Goal: Task Accomplishment & Management: Use online tool/utility

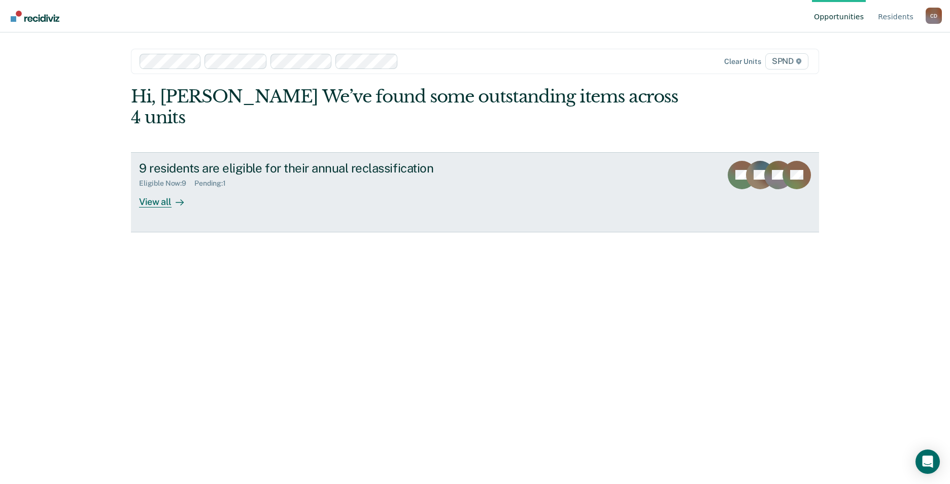
click at [158, 188] on div "View all" at bounding box center [167, 198] width 57 height 20
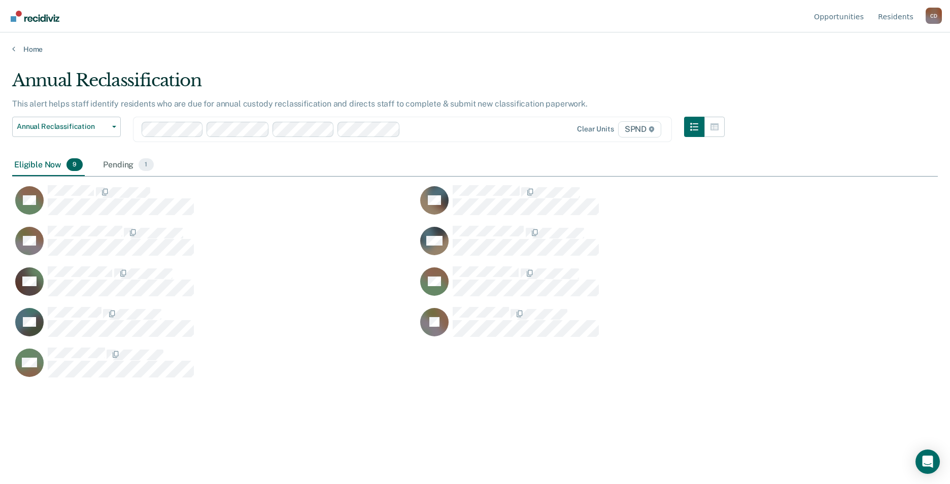
scroll to position [330, 918]
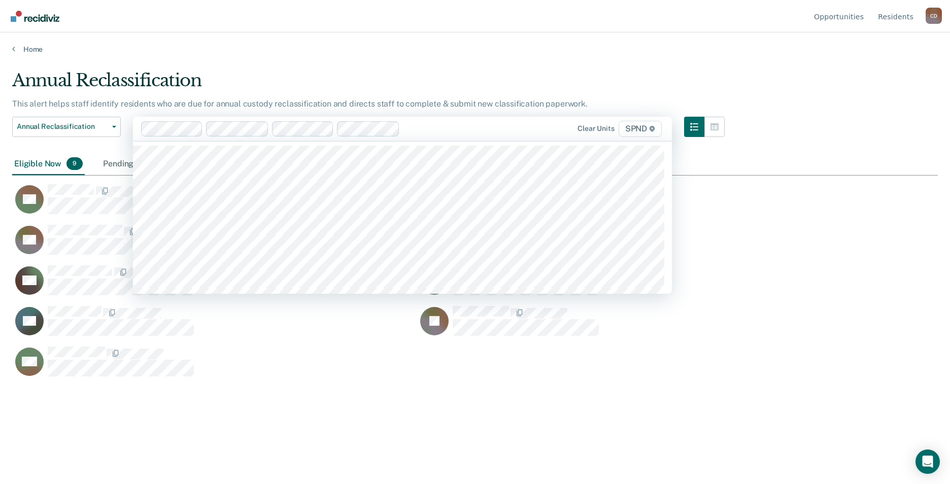
click at [513, 125] on div "Clear units SPND" at bounding box center [585, 129] width 157 height 16
type input "SP"
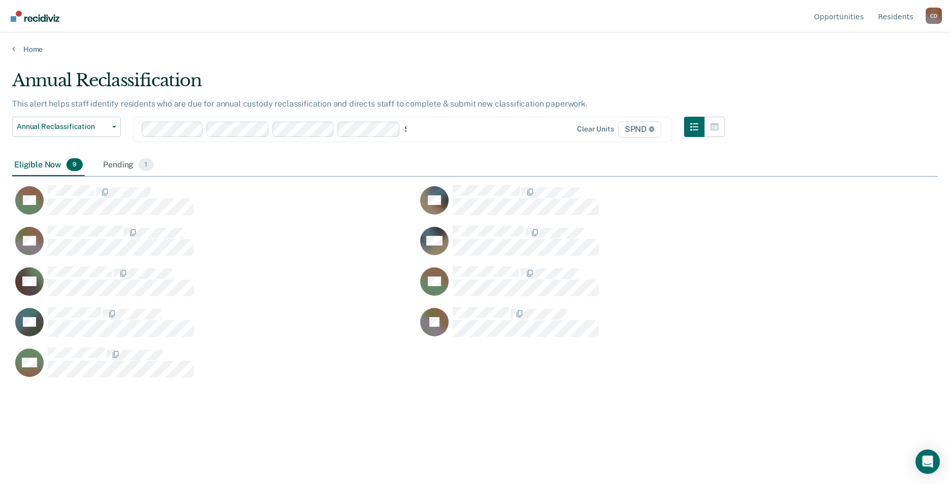
type input "SP"
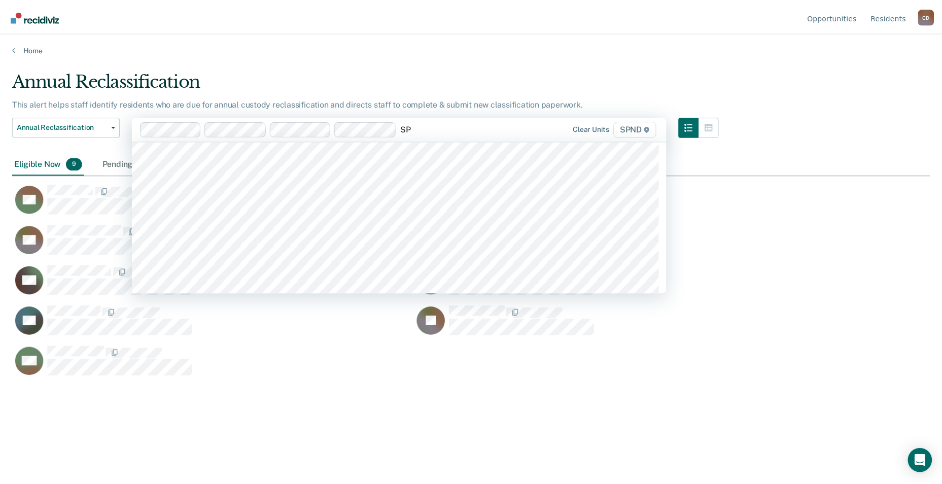
scroll to position [254, 0]
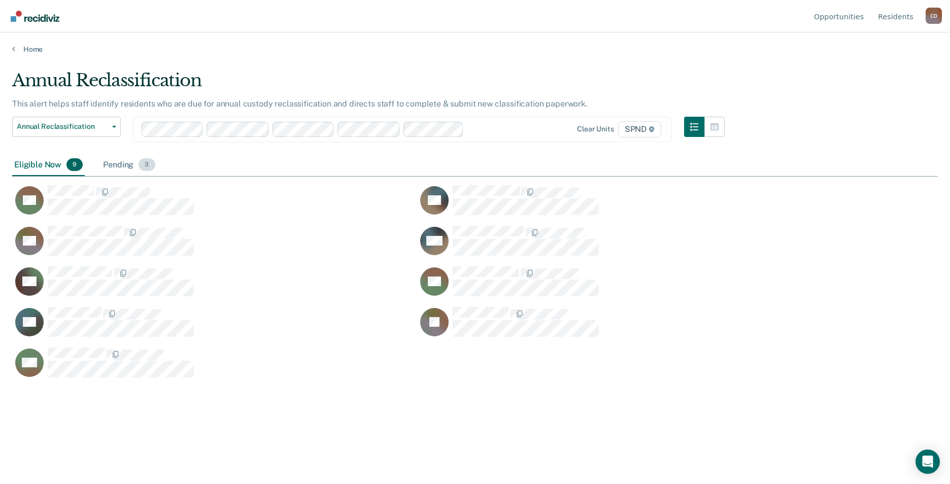
click at [122, 164] on div "Pending 3" at bounding box center [129, 165] width 56 height 22
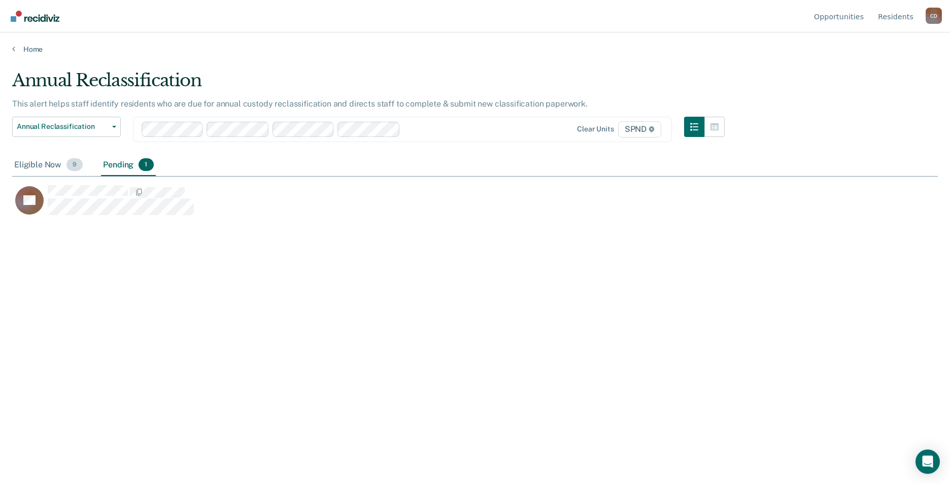
click at [42, 167] on div "Eligible Now 9" at bounding box center [48, 165] width 73 height 22
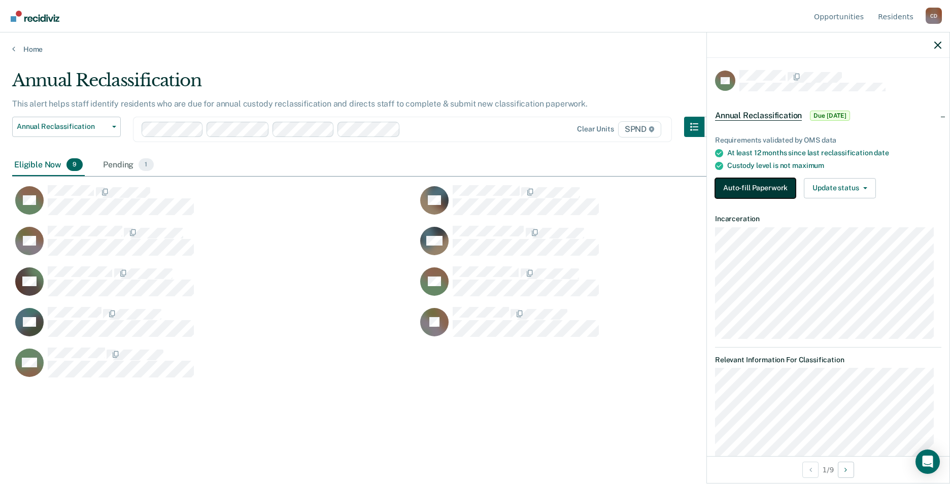
click at [751, 187] on button "Auto-fill Paperwork" at bounding box center [755, 188] width 81 height 20
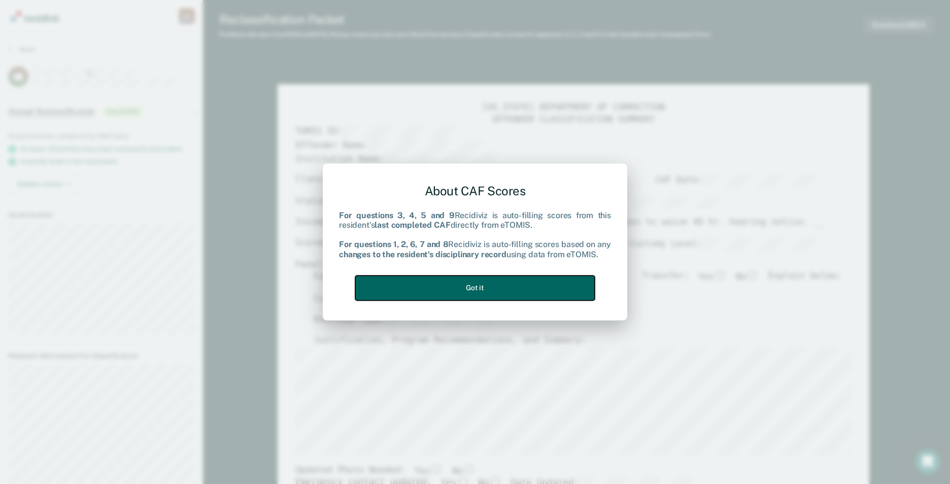
click at [486, 289] on button "Got it" at bounding box center [474, 287] width 239 height 25
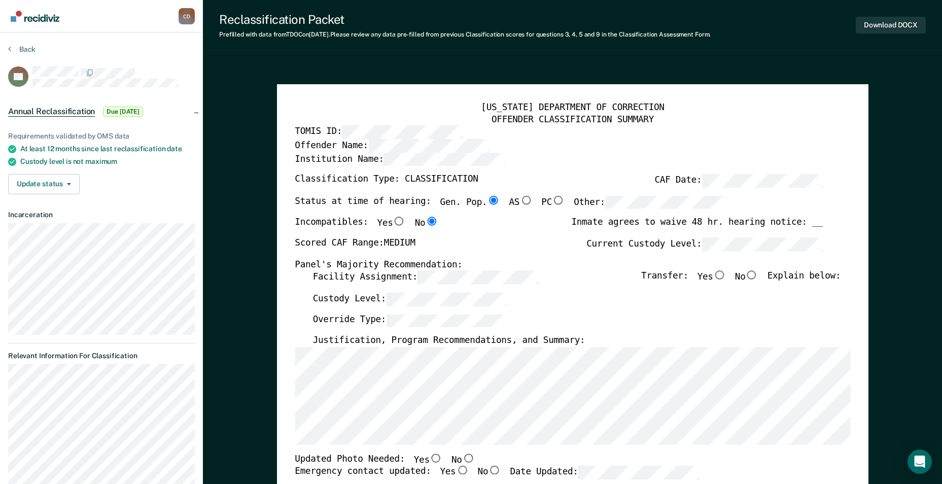
type textarea "x"
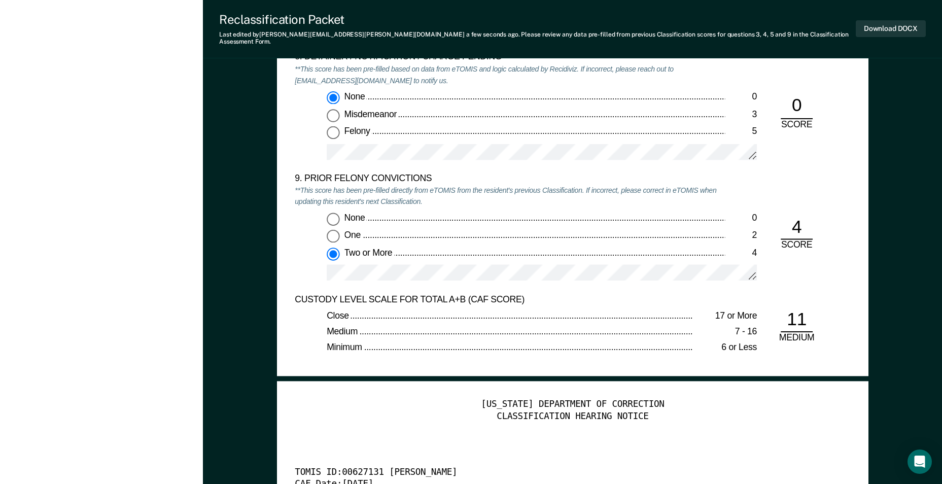
scroll to position [2131, 0]
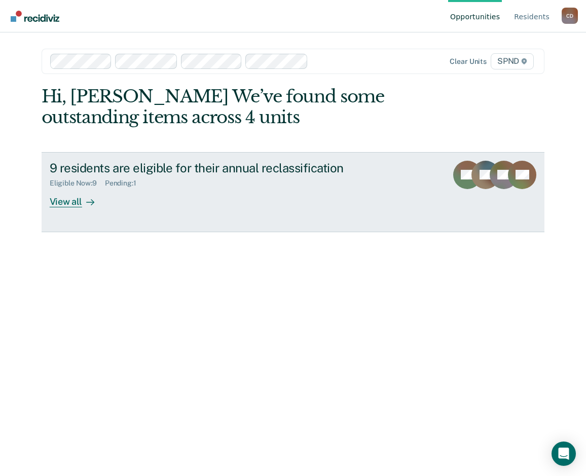
click at [68, 203] on div "View all" at bounding box center [78, 198] width 57 height 20
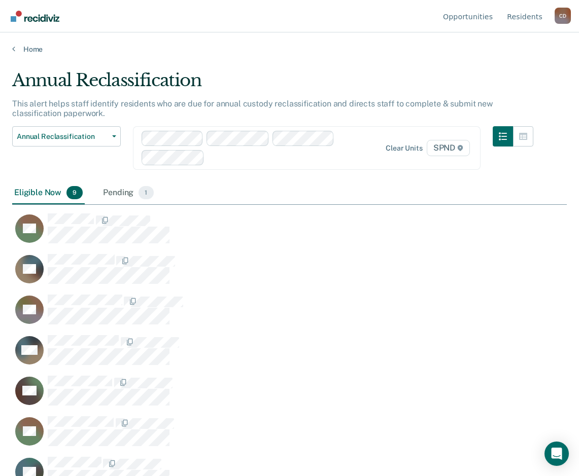
scroll to position [323, 547]
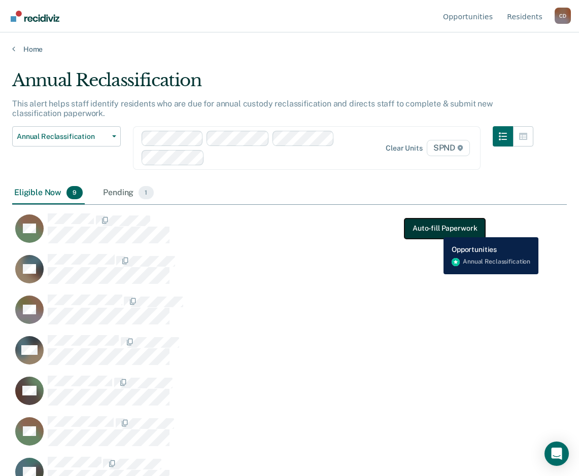
click at [436, 229] on button "Auto-fill Paperwork" at bounding box center [444, 228] width 81 height 20
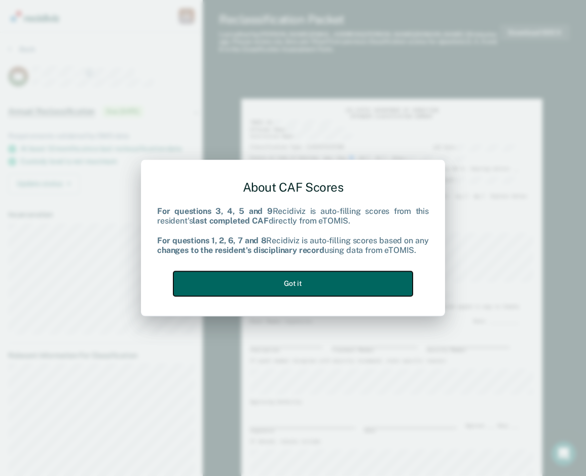
click at [275, 286] on button "Got it" at bounding box center [293, 283] width 239 height 25
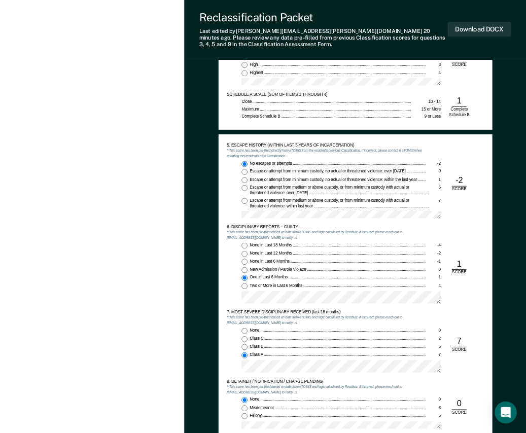
scroll to position [761, 0]
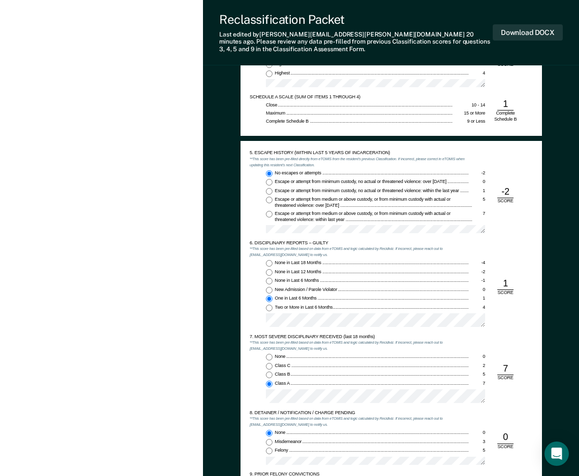
click at [562, 62] on div "[US_STATE] DEPARTMENT OF CORRECTION OFFENDER CLASSIFICATION SUMMARY TOMIS ID: O…" at bounding box center [391, 192] width 376 height 1751
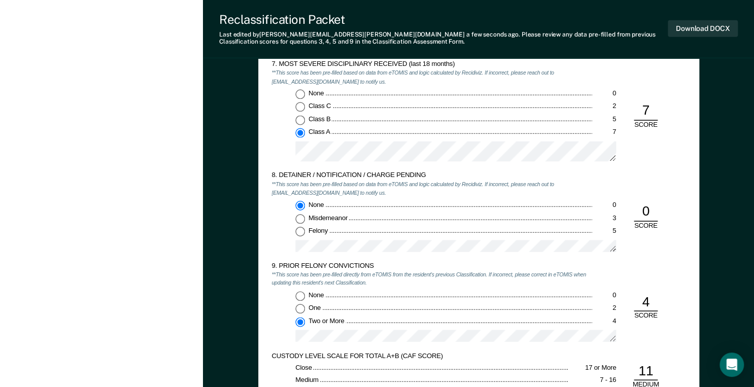
scroll to position [1623, 0]
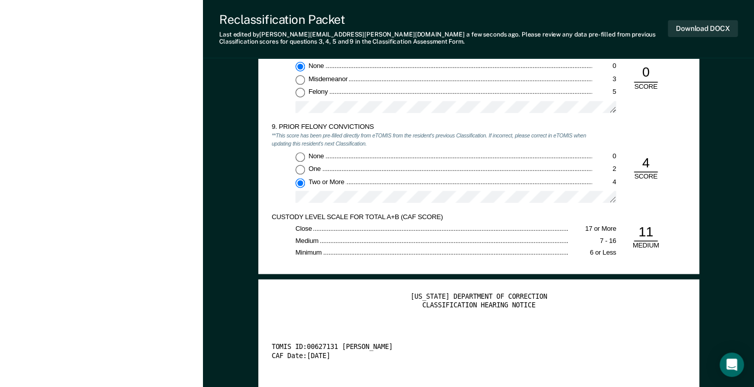
click at [300, 168] on input "One 2" at bounding box center [300, 170] width 10 height 10
type textarea "x"
radio input "true"
radio input "false"
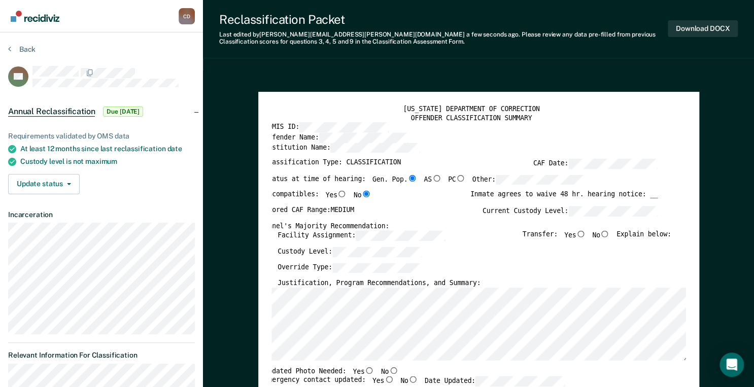
scroll to position [0, 6]
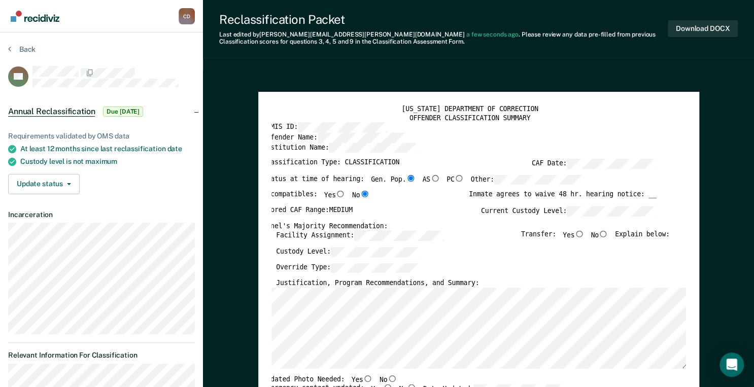
click at [586, 232] on input "No" at bounding box center [603, 234] width 10 height 7
type textarea "x"
radio input "true"
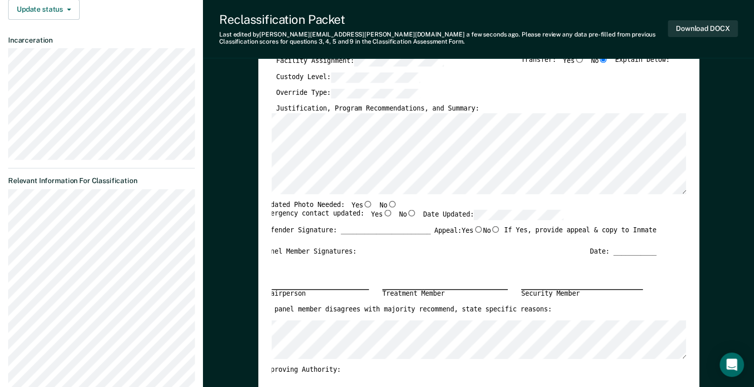
scroll to position [203, 0]
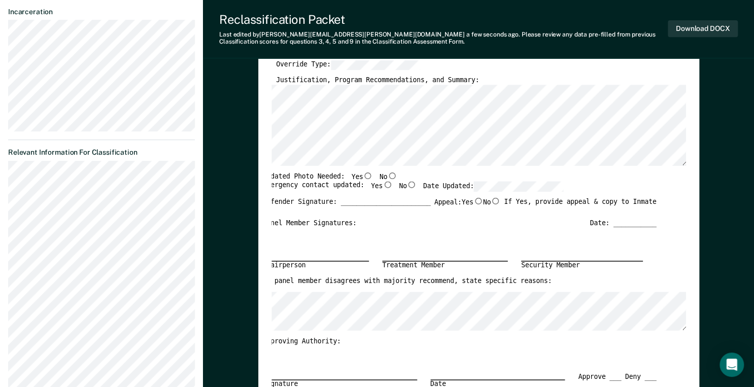
click at [387, 175] on input "No" at bounding box center [392, 175] width 10 height 7
type textarea "x"
radio input "true"
click at [383, 185] on input "Yes" at bounding box center [388, 185] width 10 height 7
type textarea "x"
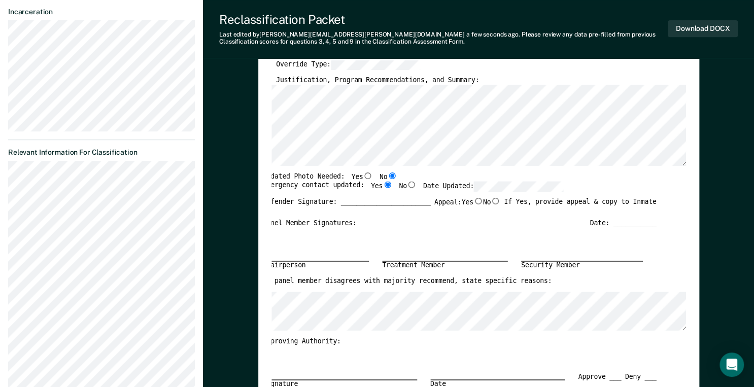
radio input "true"
click at [586, 29] on button "Download DOCX" at bounding box center [703, 28] width 70 height 17
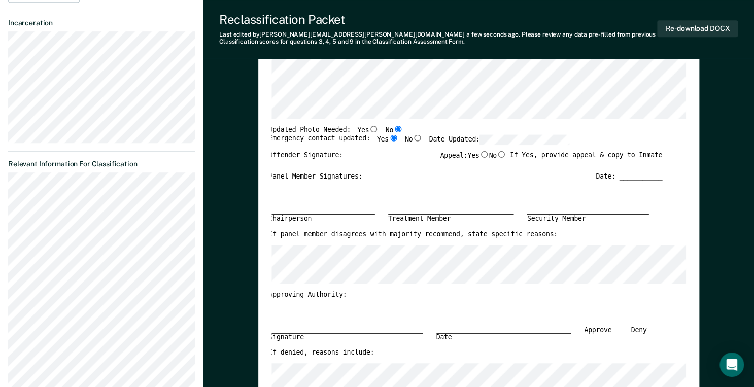
scroll to position [252, 0]
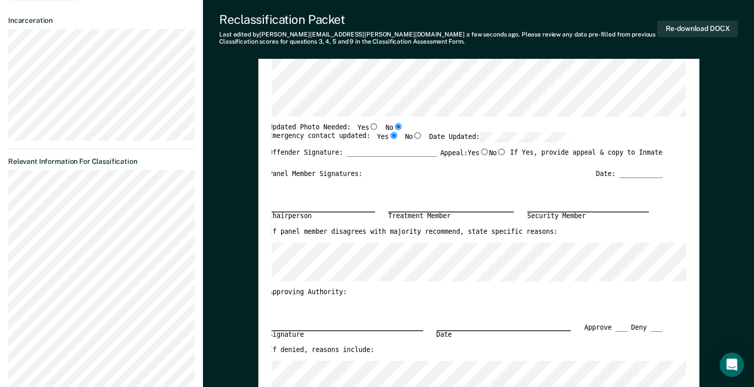
click at [487, 13] on div "Reclassification Packet" at bounding box center [438, 19] width 438 height 15
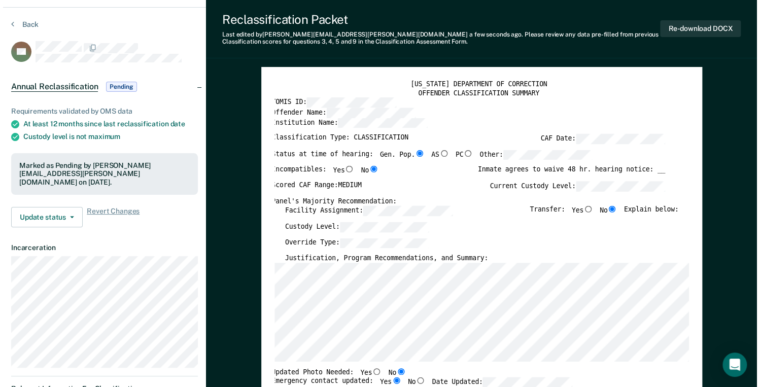
scroll to position [0, 0]
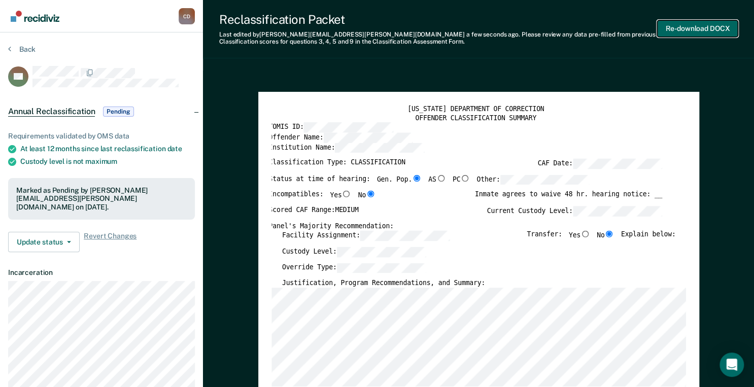
click at [586, 27] on button "Re-download DOCX" at bounding box center [697, 28] width 81 height 17
click at [586, 141] on div "Offender Name:" at bounding box center [465, 137] width 394 height 10
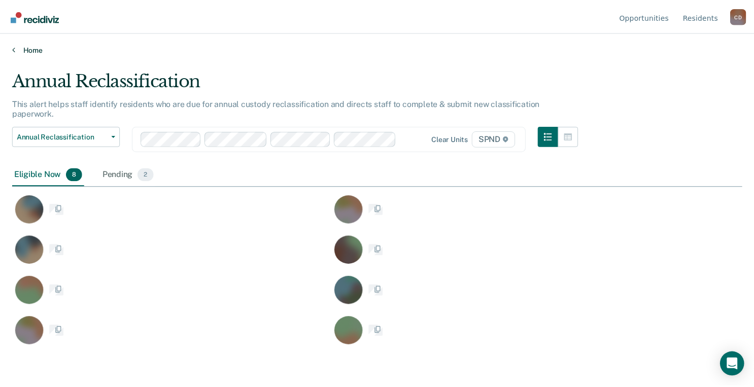
scroll to position [235, 729]
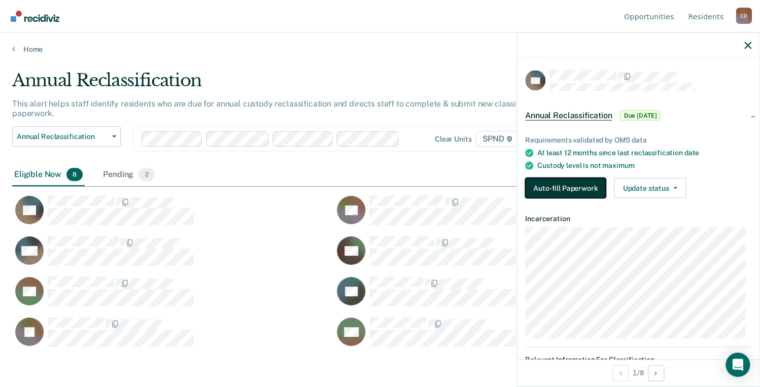
click at [565, 188] on button "Auto-fill Paperwork" at bounding box center [565, 188] width 81 height 20
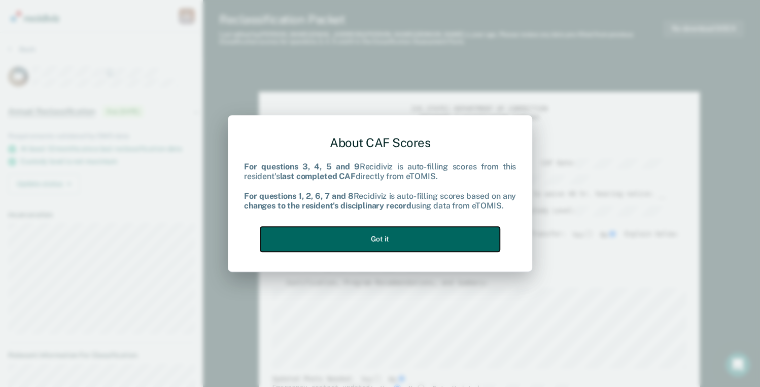
click at [374, 239] on button "Got it" at bounding box center [379, 239] width 239 height 25
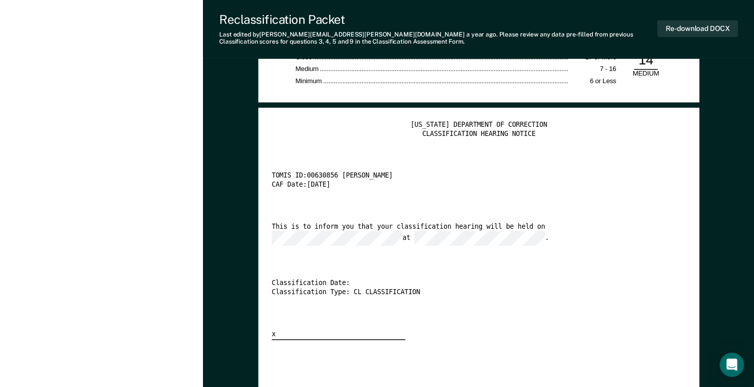
scroll to position [1786, 0]
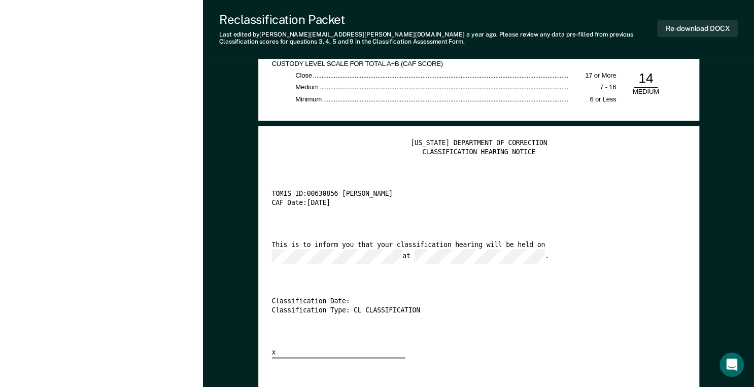
click at [509, 252] on div "This is to inform you that your classification hearing will be held on at ." at bounding box center [468, 252] width 394 height 23
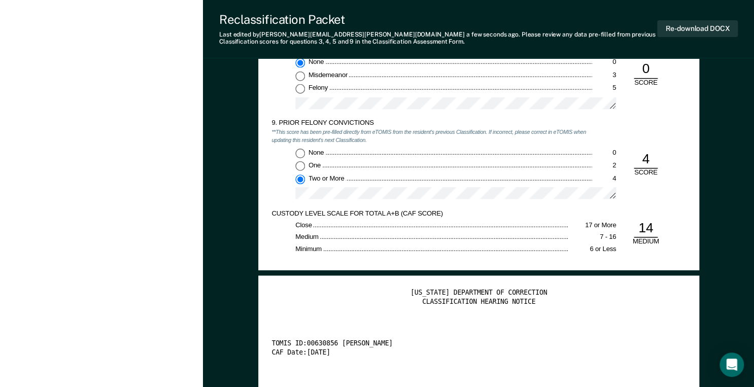
scroll to position [1623, 0]
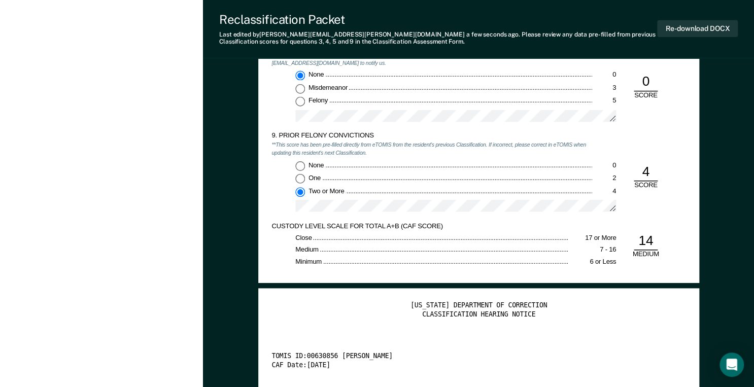
click at [302, 219] on div at bounding box center [455, 209] width 321 height 19
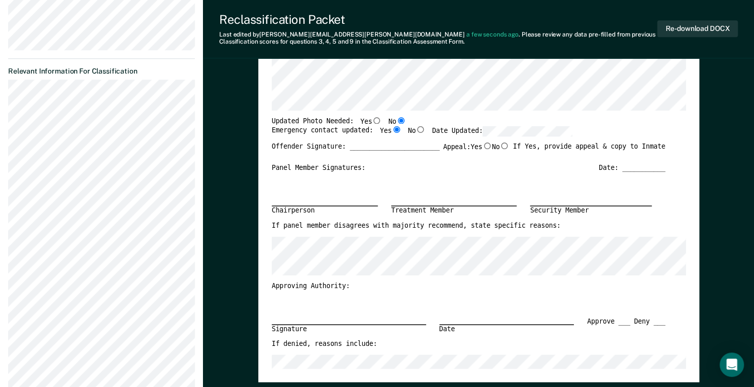
scroll to position [244, 0]
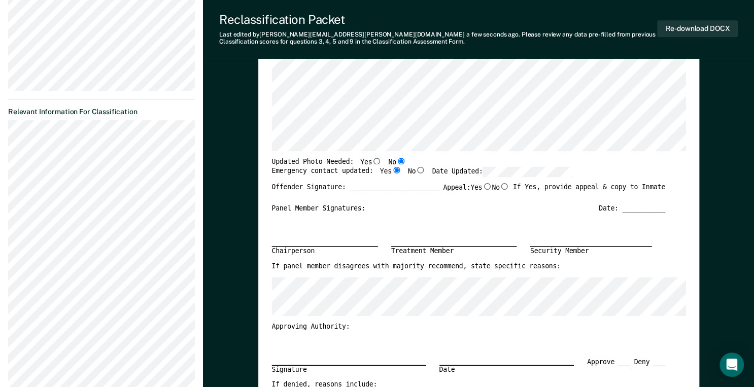
click at [448, 178] on div "Emergency contact updated: Yes No Date Updated:" at bounding box center [421, 175] width 300 height 16
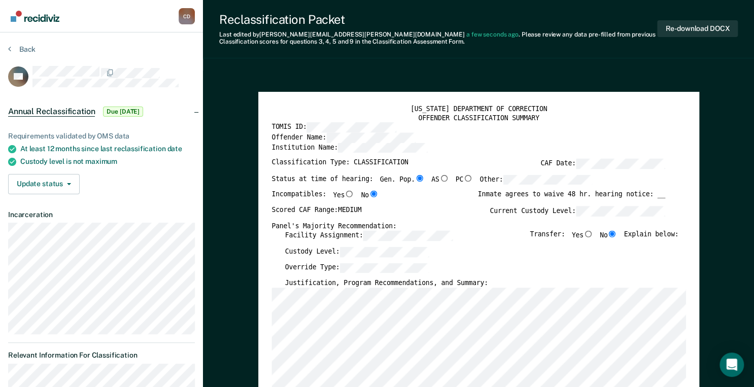
scroll to position [0, 0]
click at [260, 328] on div "[US_STATE] DEPARTMENT OF CORRECTION OFFENDER CLASSIFICATION SUMMARY TOMIS ID: O…" at bounding box center [478, 379] width 441 height 574
click at [586, 28] on button "Re-download DOCX" at bounding box center [697, 28] width 81 height 17
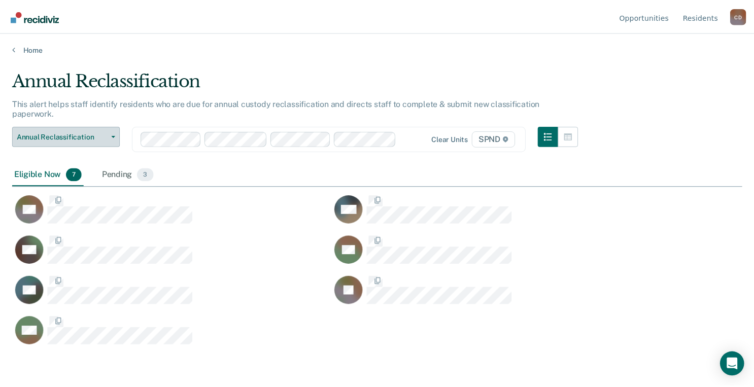
scroll to position [235, 729]
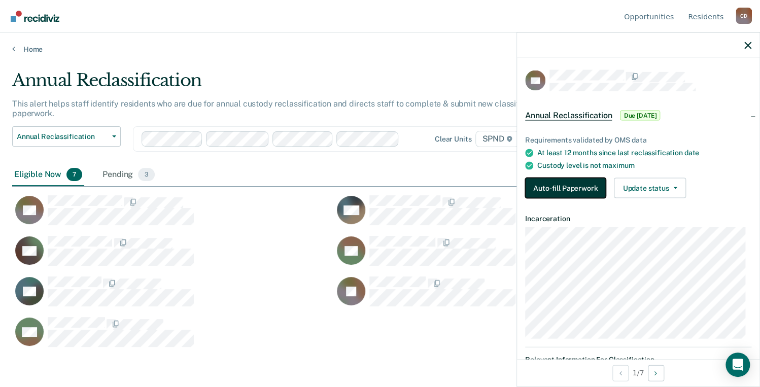
click at [570, 190] on button "Auto-fill Paperwork" at bounding box center [565, 188] width 81 height 20
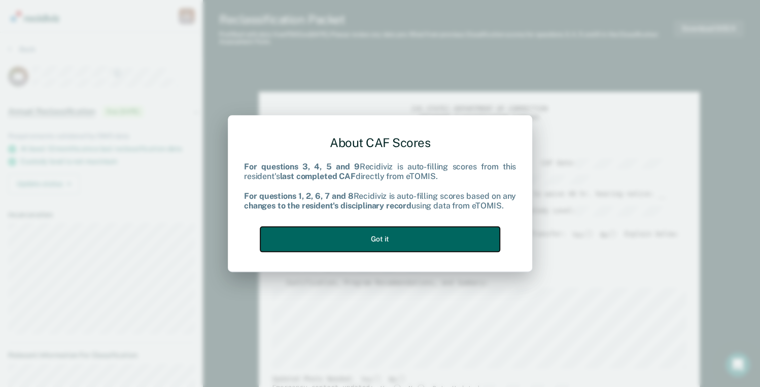
click at [384, 231] on button "Got it" at bounding box center [379, 239] width 239 height 25
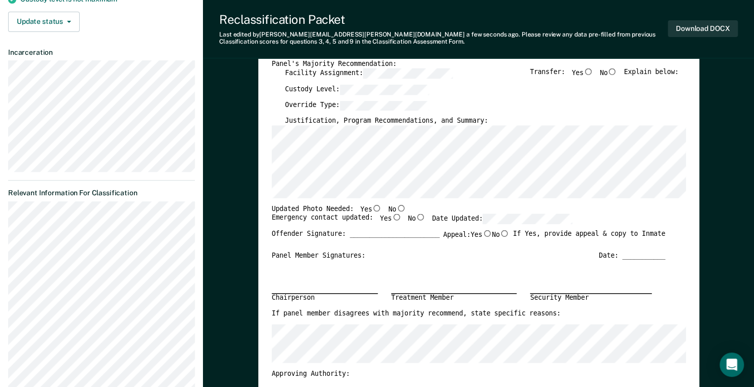
click at [396, 209] on input "No" at bounding box center [401, 207] width 10 height 7
type textarea "x"
radio input "true"
click at [391, 218] on input "Yes" at bounding box center [396, 217] width 10 height 7
type textarea "x"
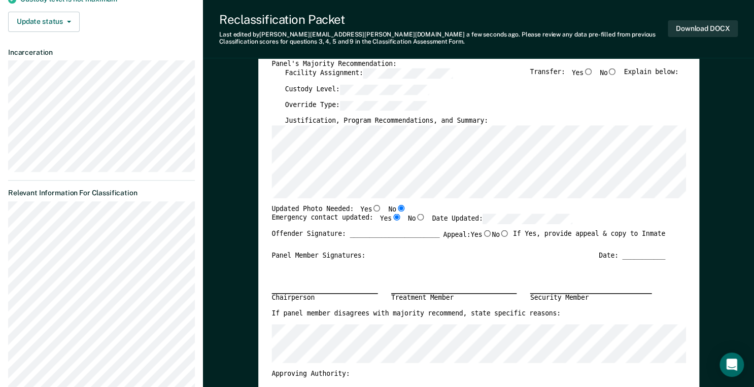
radio input "true"
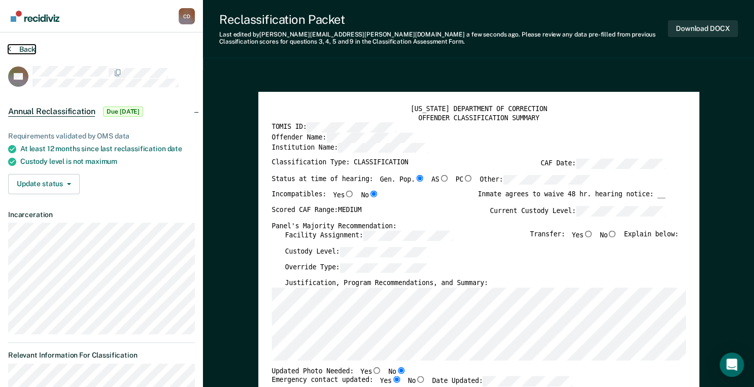
click at [11, 50] on button "Back" at bounding box center [21, 49] width 27 height 9
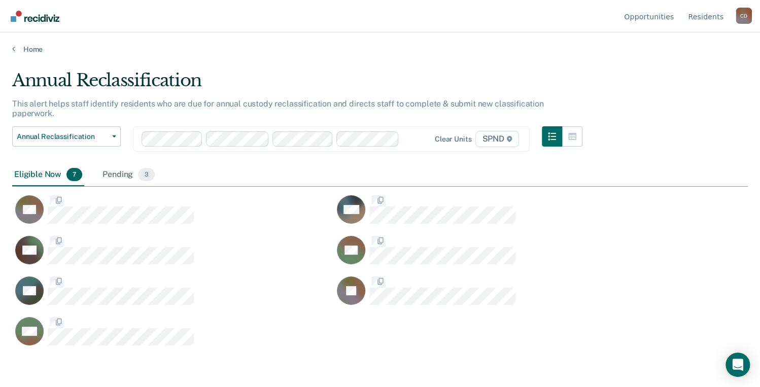
scroll to position [235, 729]
click at [120, 173] on div "Pending 3" at bounding box center [128, 175] width 56 height 22
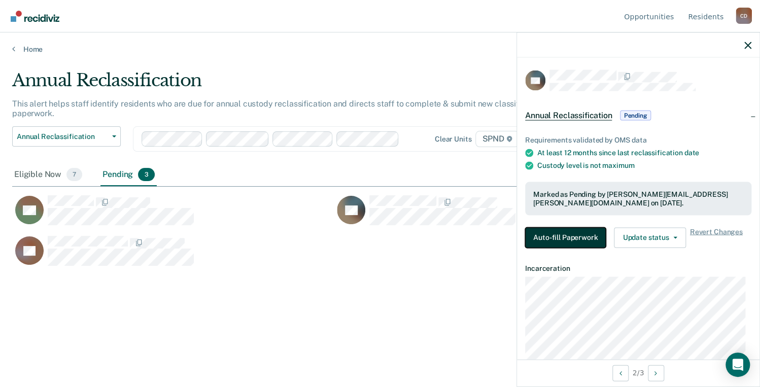
click at [565, 239] on button "Auto-fill Paperwork" at bounding box center [565, 237] width 81 height 20
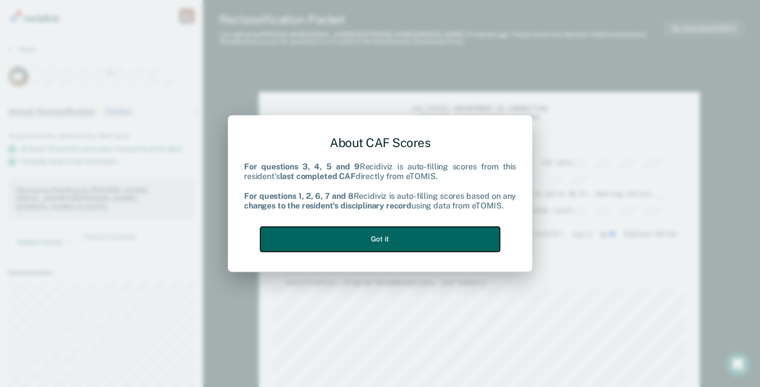
click at [403, 245] on button "Got it" at bounding box center [379, 239] width 239 height 25
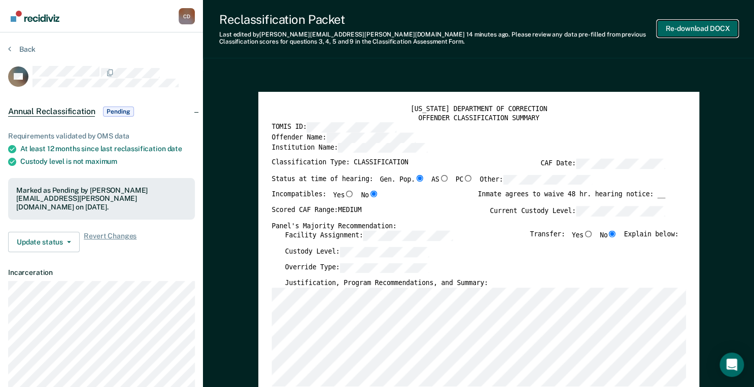
click at [586, 32] on button "Re-download DOCX" at bounding box center [697, 28] width 81 height 17
click at [83, 203] on div "Marked as Pending by [PERSON_NAME][EMAIL_ADDRESS][PERSON_NAME][DOMAIN_NAME] on …" at bounding box center [101, 199] width 187 height 42
click at [12, 49] on button "Back" at bounding box center [21, 49] width 27 height 9
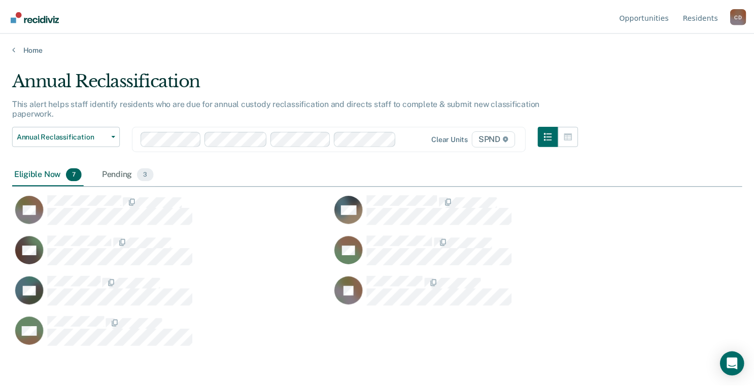
scroll to position [235, 729]
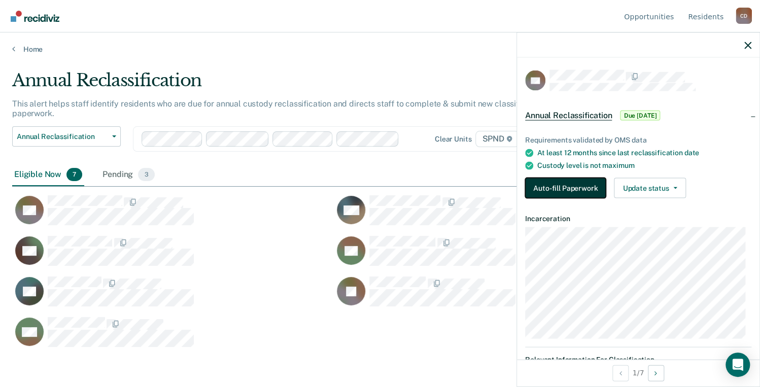
click at [576, 184] on button "Auto-fill Paperwork" at bounding box center [565, 188] width 81 height 20
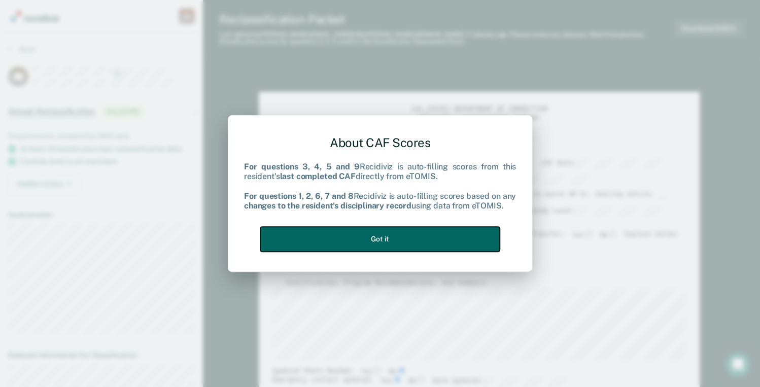
click at [407, 245] on button "Got it" at bounding box center [379, 239] width 239 height 25
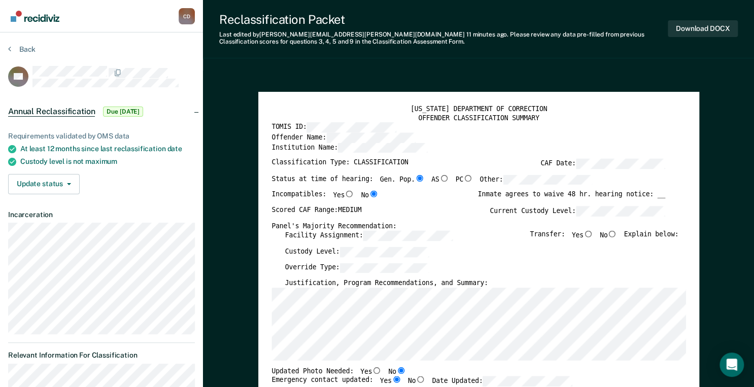
click at [586, 233] on input "No" at bounding box center [612, 234] width 10 height 7
type textarea "x"
radio input "true"
click at [357, 258] on div "Custody Level:" at bounding box center [482, 255] width 394 height 16
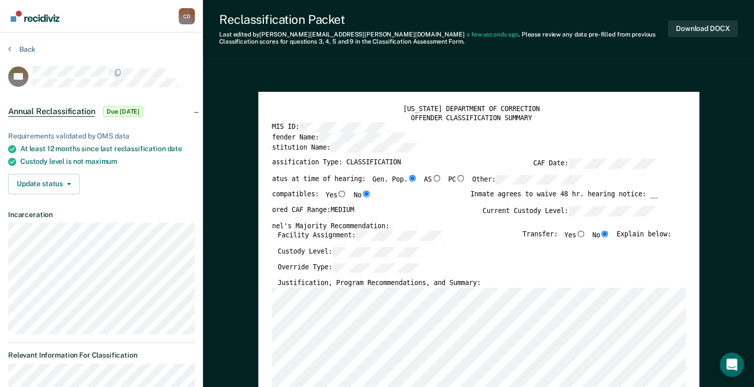
click at [268, 328] on div "[US_STATE] DEPARTMENT OF CORRECTION OFFENDER CLASSIFICATION SUMMARY TOMIS ID: O…" at bounding box center [478, 379] width 441 height 574
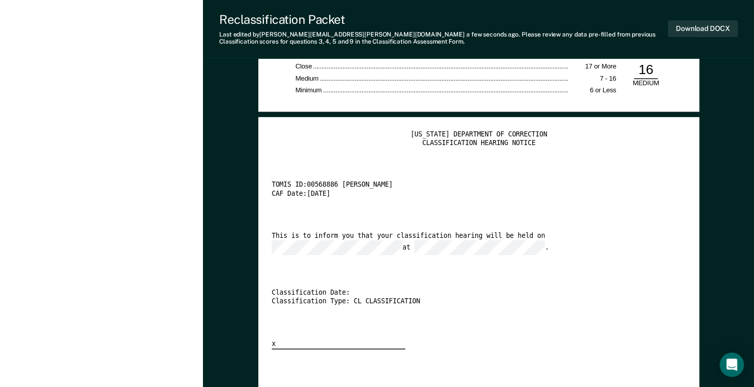
scroll to position [0, 10]
click at [365, 258] on div "[US_STATE] DEPARTMENT OF CORRECTION CLASSIFICATION HEARING NOTICE TOMIS ID: 005…" at bounding box center [478, 239] width 414 height 219
click at [522, 235] on div "This is to inform you that your classification hearing will be held on at ." at bounding box center [468, 243] width 394 height 23
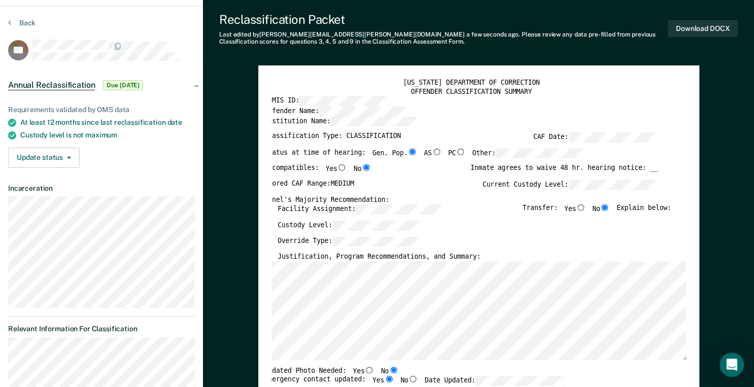
scroll to position [148, 0]
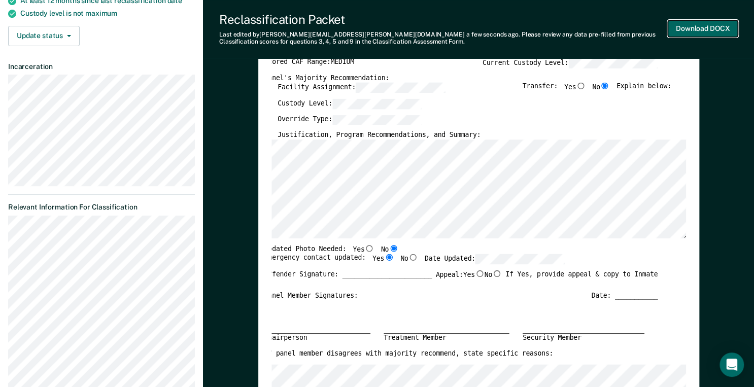
click at [586, 25] on button "Download DOCX" at bounding box center [703, 28] width 70 height 17
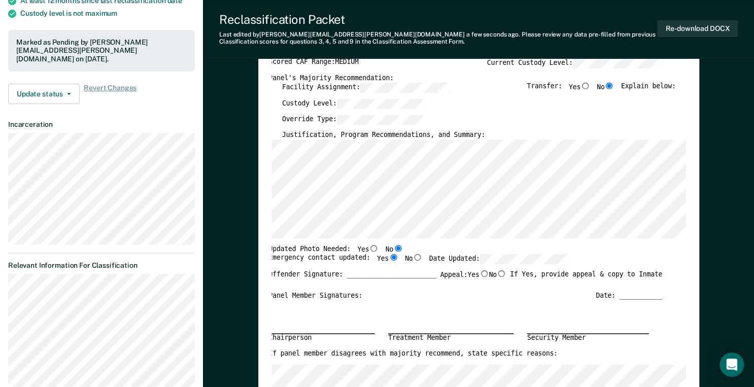
click at [269, 147] on div "[US_STATE] DEPARTMENT OF CORRECTION OFFENDER CLASSIFICATION SUMMARY TOMIS ID: O…" at bounding box center [478, 231] width 441 height 574
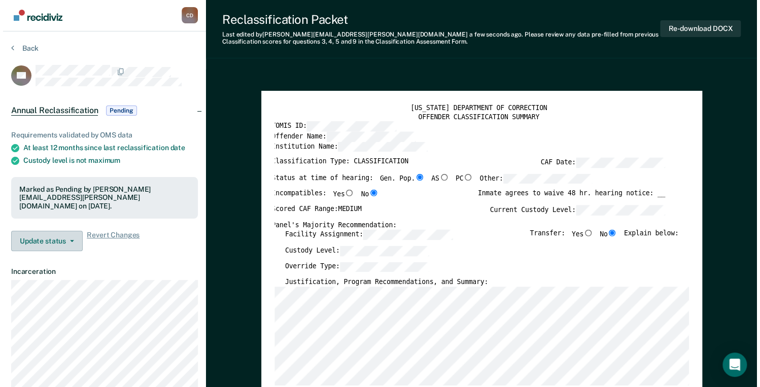
scroll to position [0, 0]
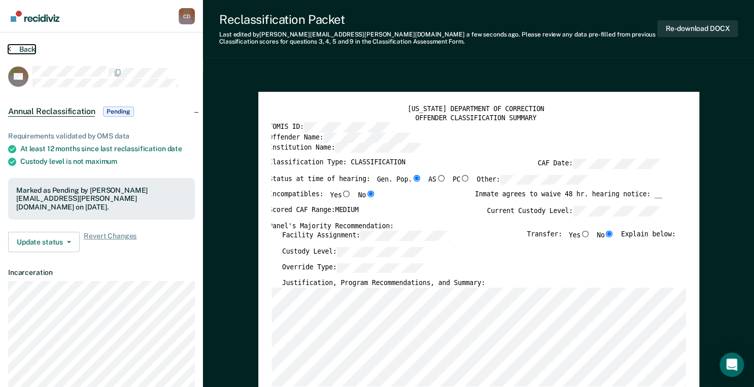
click at [9, 49] on icon at bounding box center [9, 49] width 3 height 8
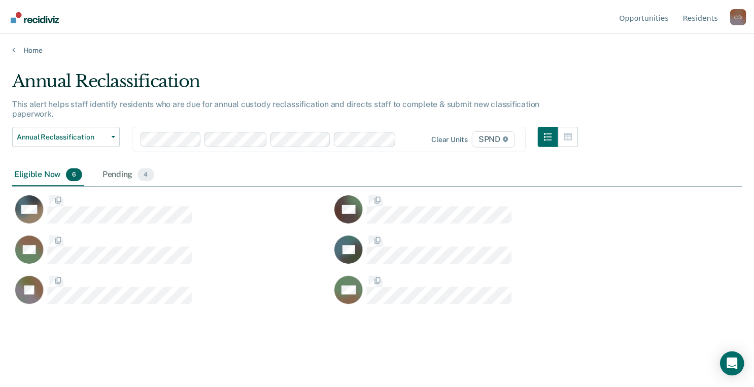
scroll to position [235, 729]
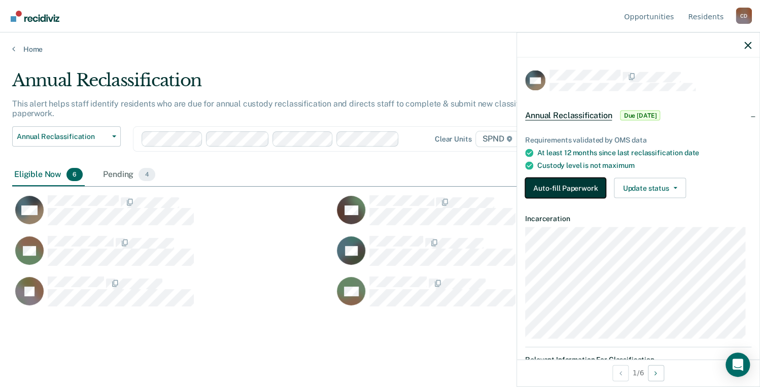
click at [560, 185] on button "Auto-fill Paperwork" at bounding box center [565, 188] width 81 height 20
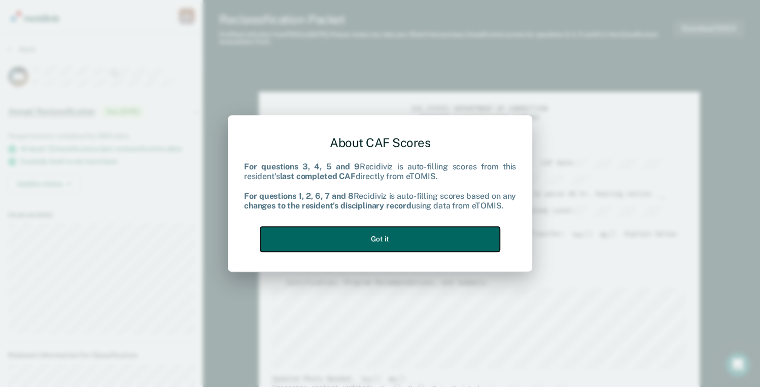
click at [353, 243] on button "Got it" at bounding box center [379, 239] width 239 height 25
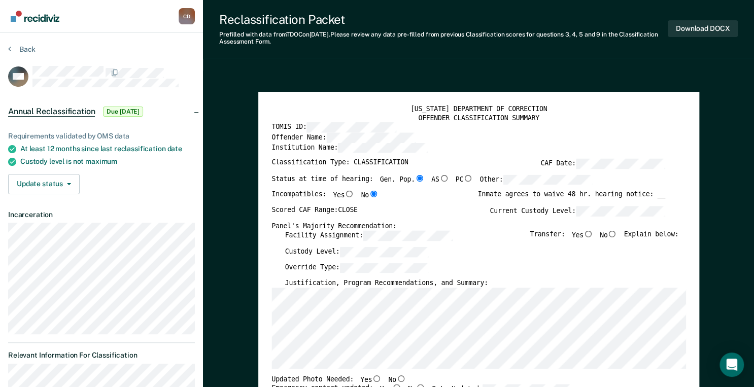
click at [586, 232] on input "No" at bounding box center [612, 234] width 10 height 7
type textarea "x"
radio input "true"
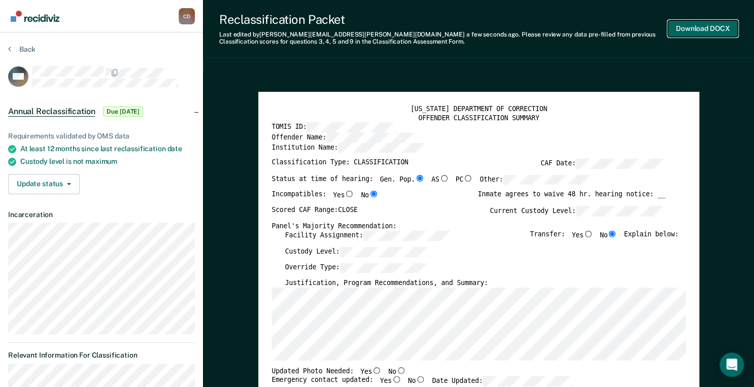
click at [586, 29] on button "Download DOCX" at bounding box center [703, 28] width 70 height 17
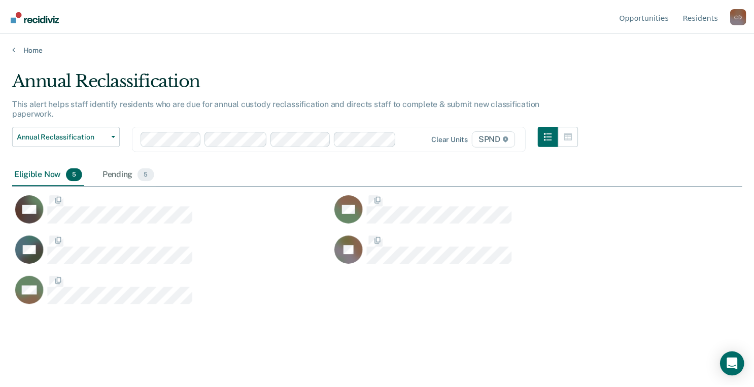
scroll to position [235, 729]
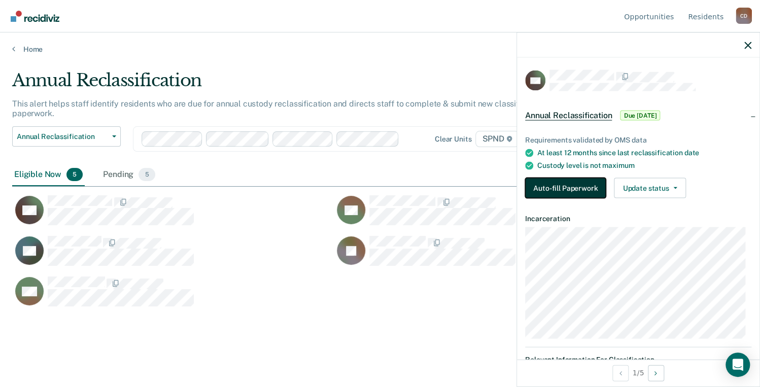
click at [568, 192] on button "Auto-fill Paperwork" at bounding box center [565, 188] width 81 height 20
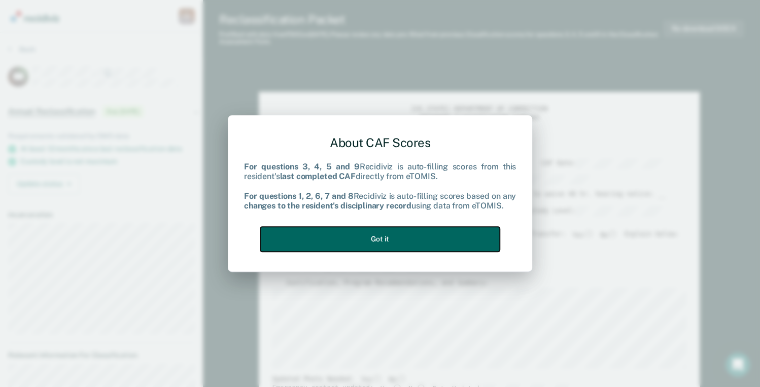
click at [360, 243] on button "Got it" at bounding box center [379, 239] width 239 height 25
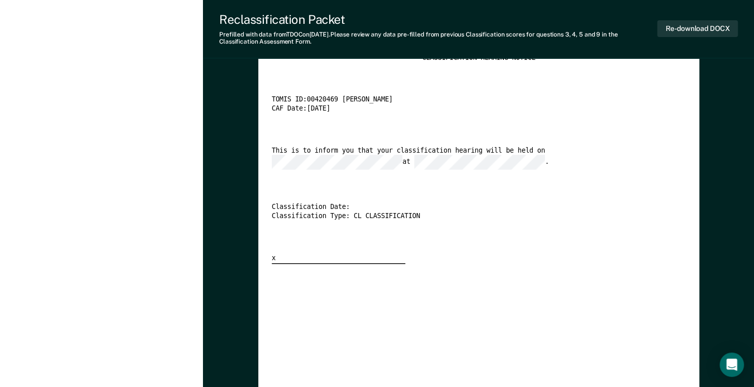
scroll to position [1826, 0]
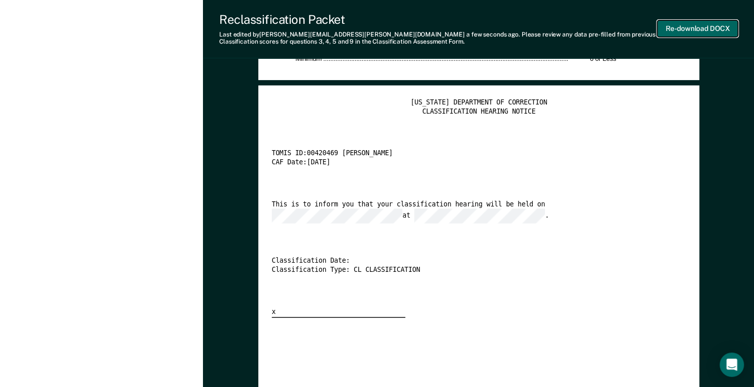
click at [586, 28] on button "Re-download DOCX" at bounding box center [697, 28] width 81 height 17
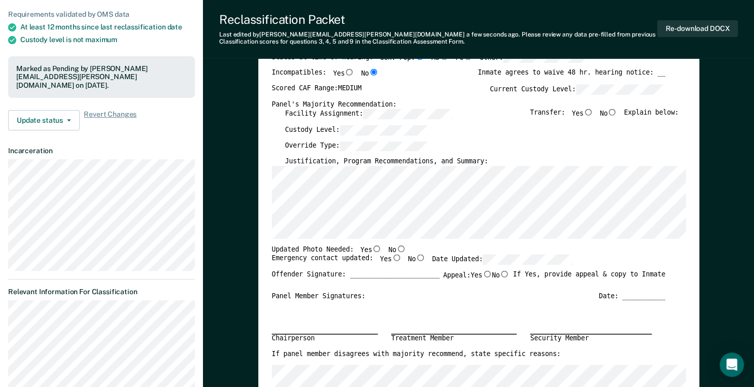
scroll to position [0, 0]
click at [396, 248] on input "No" at bounding box center [401, 248] width 10 height 7
type textarea "x"
radio input "true"
click at [391, 259] on input "Yes" at bounding box center [396, 258] width 10 height 7
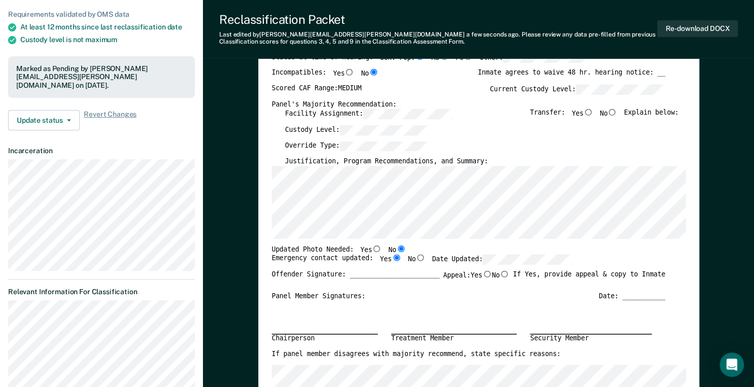
type textarea "x"
radio input "true"
click at [586, 111] on input "No" at bounding box center [612, 112] width 10 height 7
type textarea "x"
radio input "true"
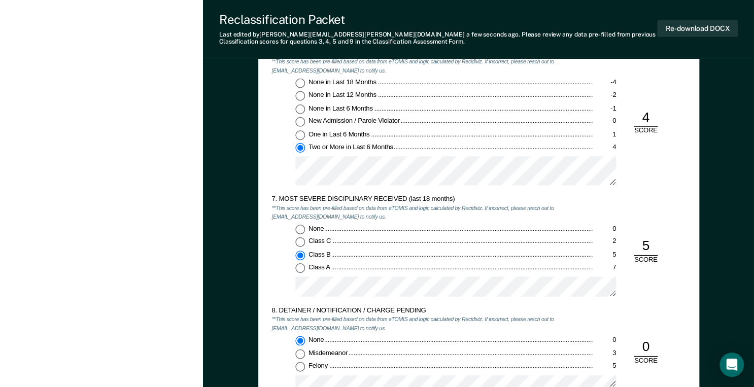
scroll to position [1502, 0]
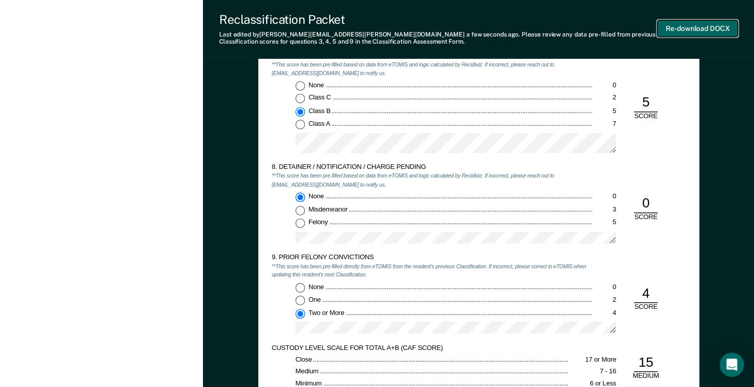
click at [586, 30] on button "Re-download DOCX" at bounding box center [697, 28] width 81 height 17
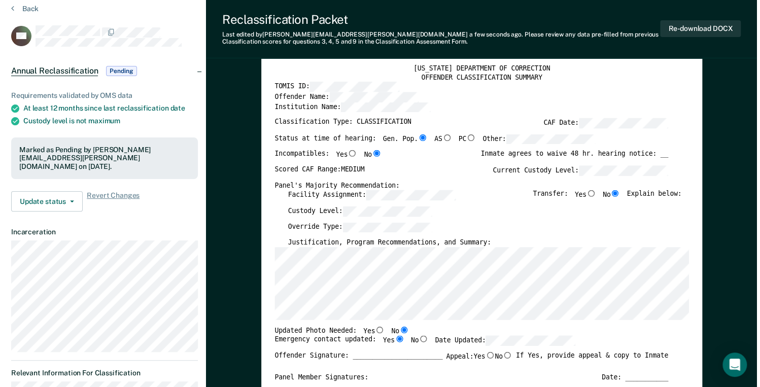
scroll to position [0, 0]
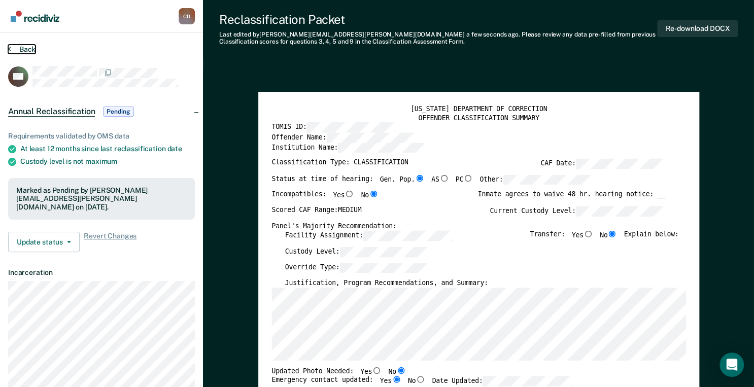
click at [9, 48] on icon at bounding box center [9, 49] width 3 height 8
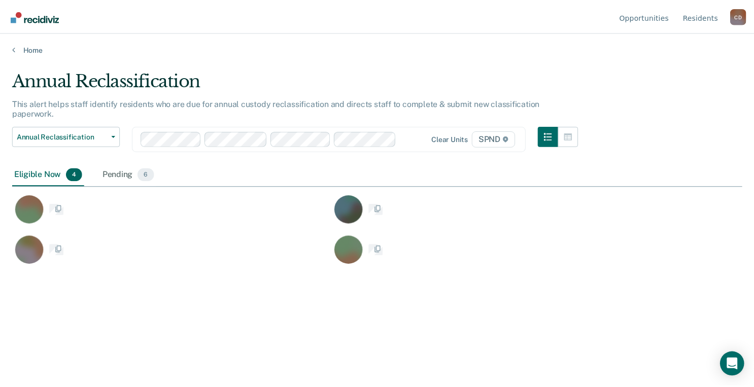
scroll to position [235, 729]
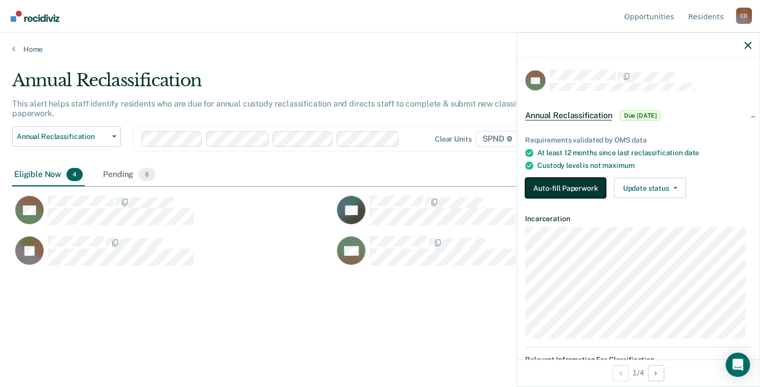
click at [566, 184] on button "Auto-fill Paperwork" at bounding box center [565, 188] width 81 height 20
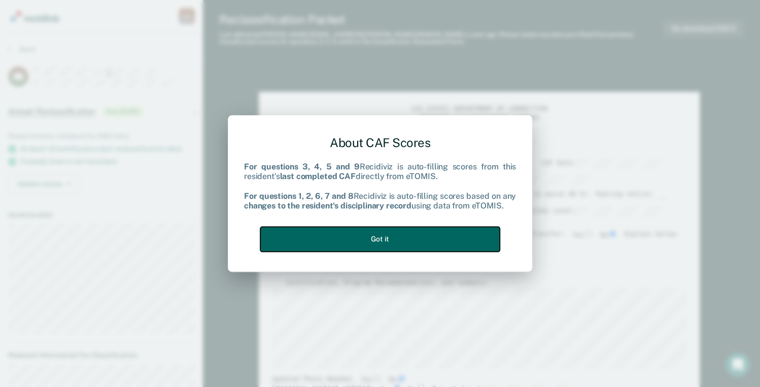
click at [376, 239] on button "Got it" at bounding box center [379, 239] width 239 height 25
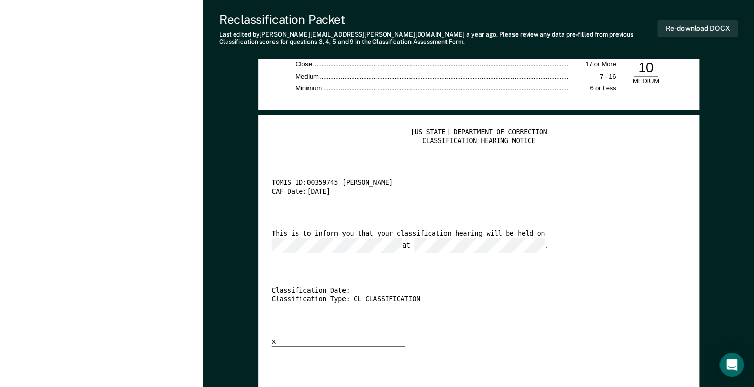
scroll to position [1786, 0]
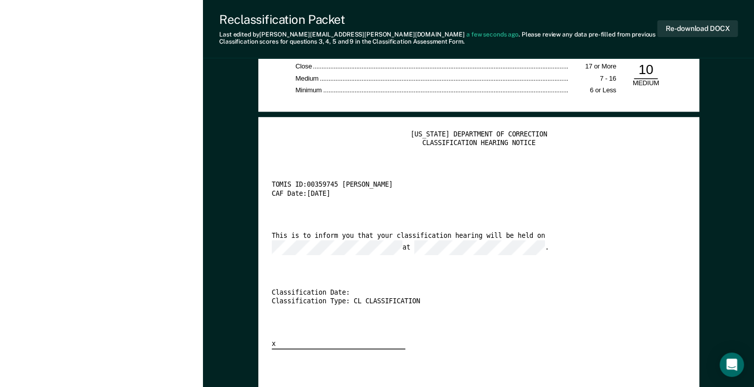
click at [455, 238] on div "This is to inform you that your classification hearing will be held on at ." at bounding box center [468, 243] width 394 height 23
click at [586, 29] on button "Re-download DOCX" at bounding box center [697, 28] width 81 height 17
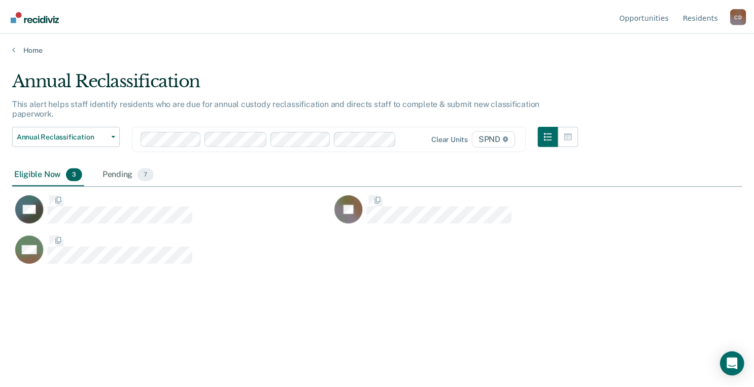
scroll to position [235, 729]
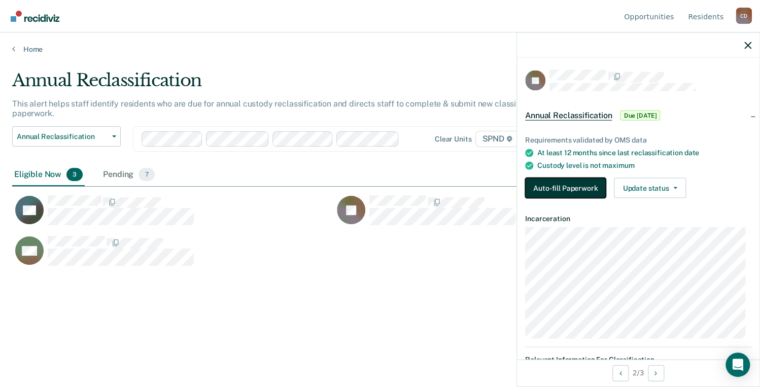
click at [566, 188] on button "Auto-fill Paperwork" at bounding box center [565, 188] width 81 height 20
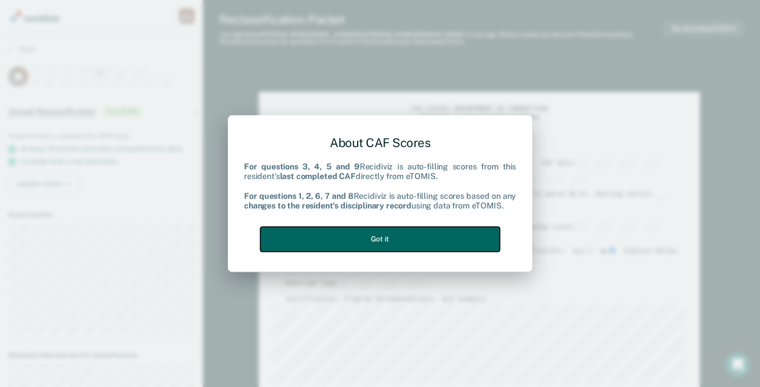
click at [392, 238] on button "Got it" at bounding box center [379, 239] width 239 height 25
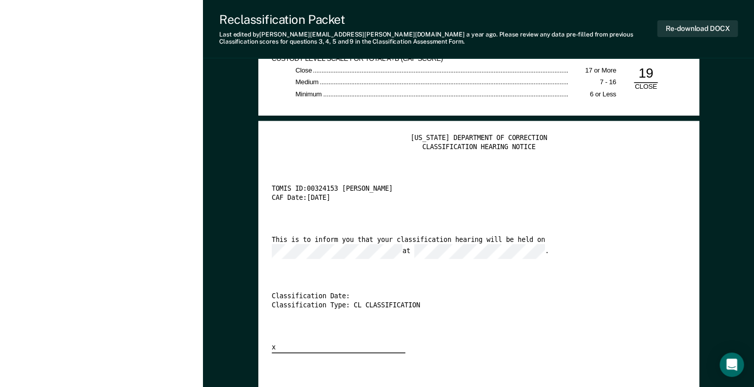
scroll to position [1786, 0]
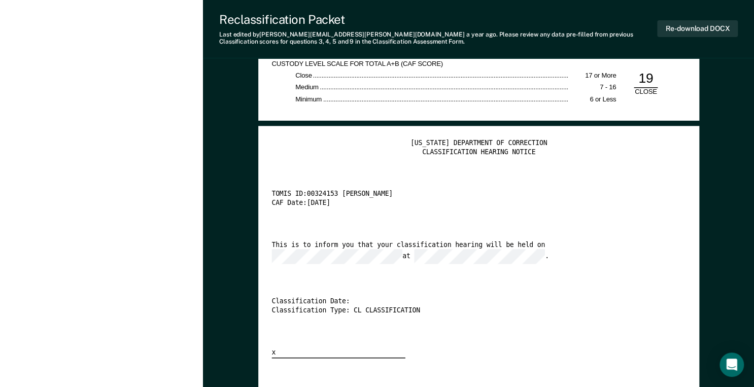
click at [424, 237] on div "[US_STATE] DEPARTMENT OF CORRECTION CLASSIFICATION HEARING NOTICE TOMIS ID: 003…" at bounding box center [478, 249] width 414 height 219
click at [586, 30] on button "Re-download DOCX" at bounding box center [697, 28] width 81 height 17
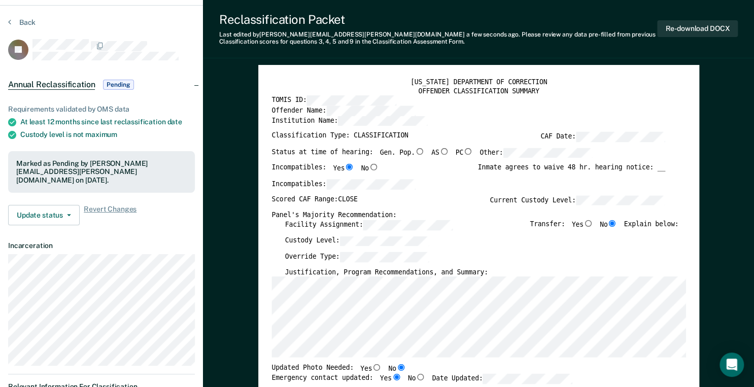
scroll to position [21, 0]
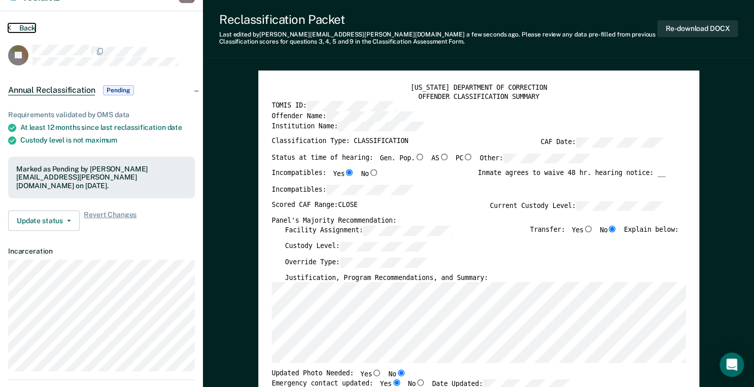
click at [11, 28] on button "Back" at bounding box center [21, 27] width 27 height 9
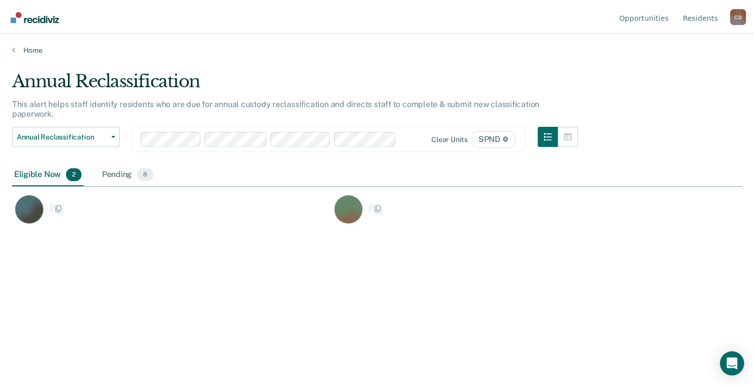
scroll to position [235, 729]
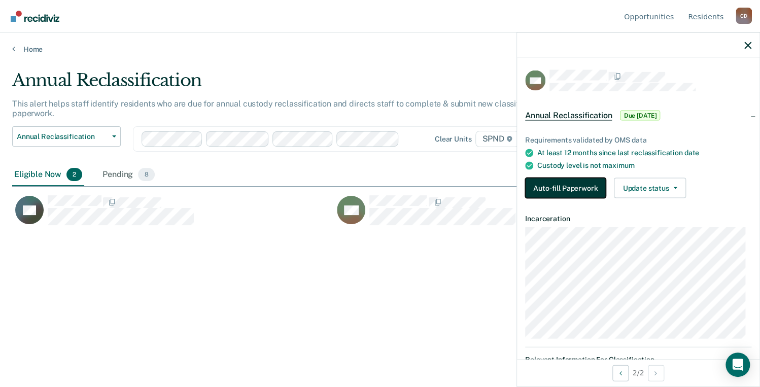
click at [552, 186] on button "Auto-fill Paperwork" at bounding box center [565, 188] width 81 height 20
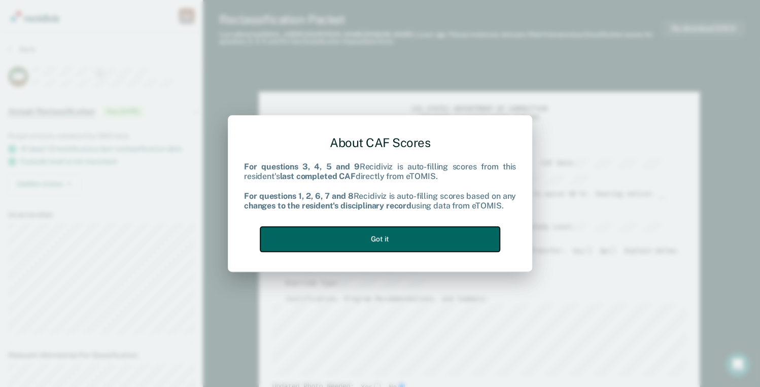
click at [362, 247] on button "Got it" at bounding box center [379, 239] width 239 height 25
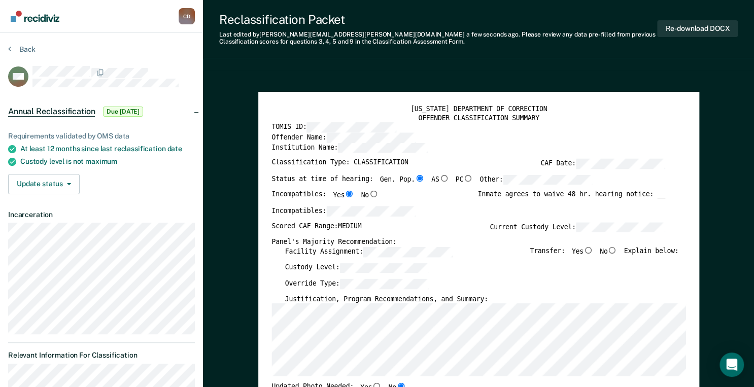
click at [586, 248] on input "No" at bounding box center [612, 250] width 10 height 7
type textarea "x"
radio input "true"
click at [586, 31] on button "Re-download DOCX" at bounding box center [697, 28] width 81 height 17
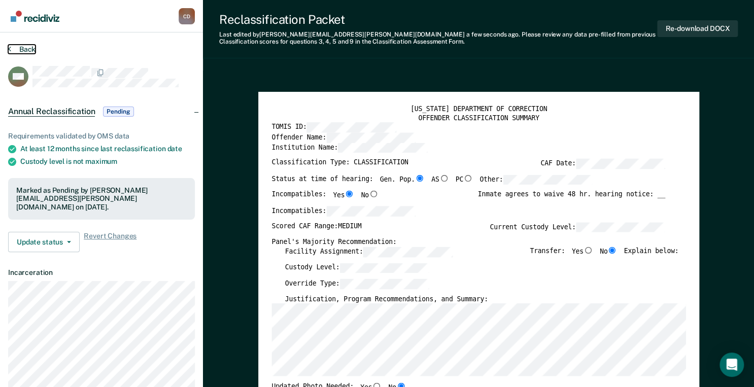
click at [11, 49] on button "Back" at bounding box center [21, 49] width 27 height 9
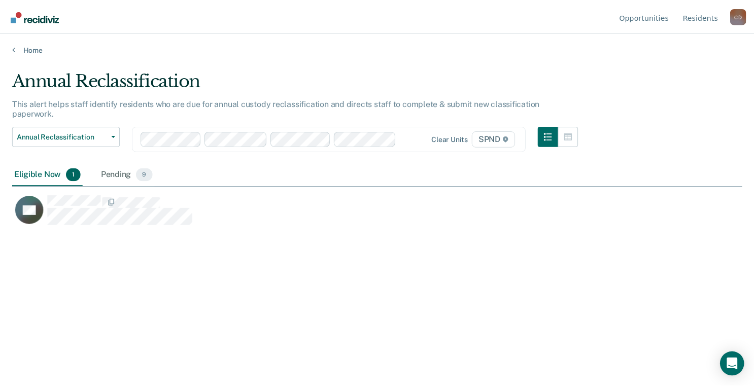
scroll to position [235, 729]
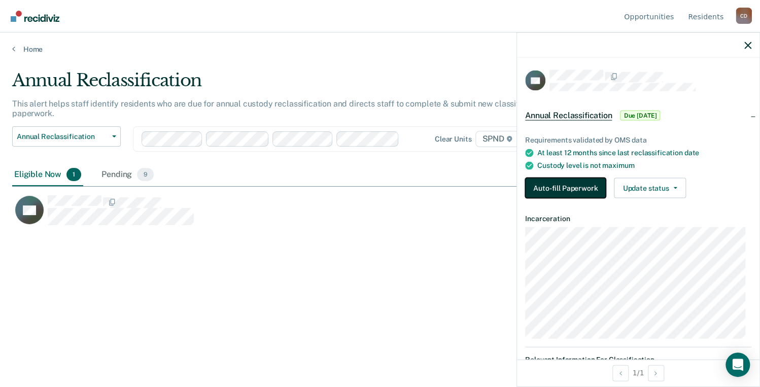
click at [568, 190] on button "Auto-fill Paperwork" at bounding box center [565, 188] width 81 height 20
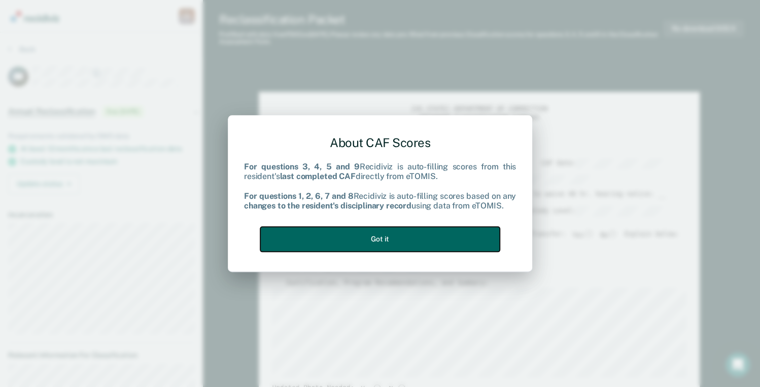
click at [463, 249] on button "Got it" at bounding box center [379, 239] width 239 height 25
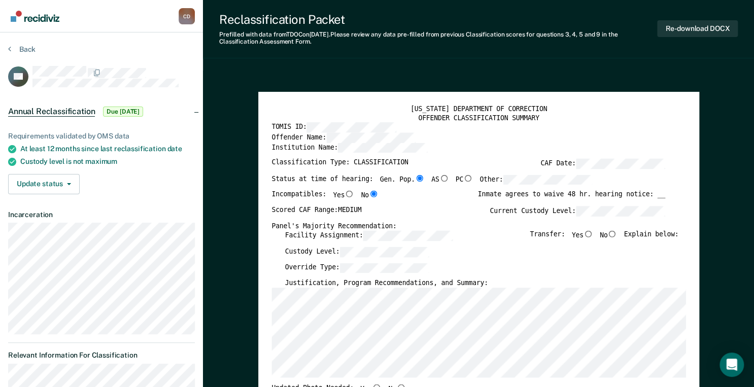
click at [586, 233] on input "No" at bounding box center [612, 234] width 10 height 7
type textarea "x"
radio input "true"
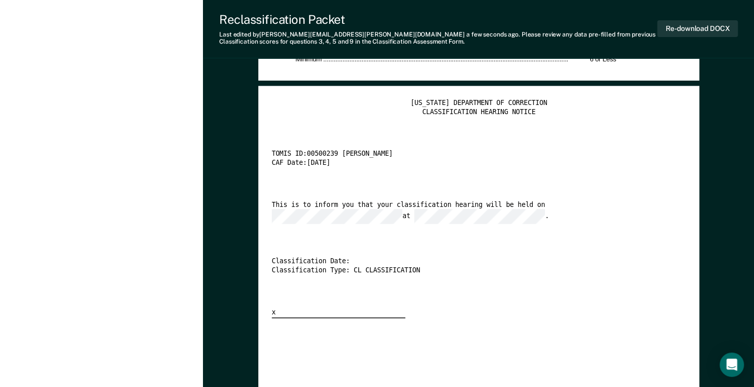
scroll to position [1867, 0]
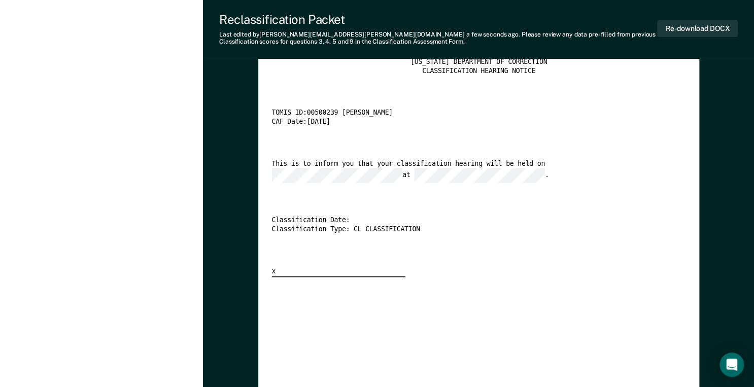
click at [549, 170] on div "This is to inform you that your classification hearing will be held on at ." at bounding box center [468, 171] width 394 height 23
click at [586, 32] on button "Re-download DOCX" at bounding box center [697, 28] width 81 height 17
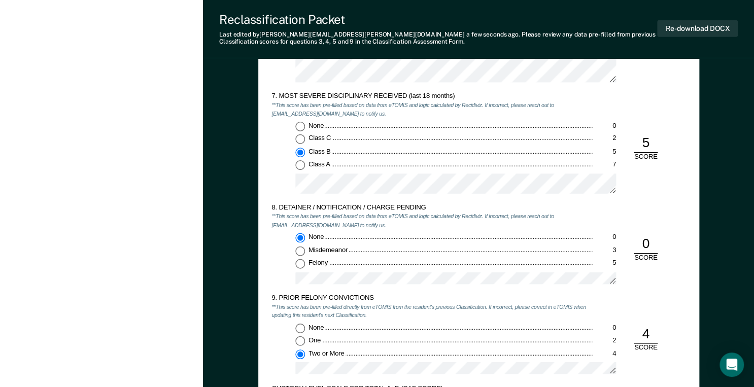
scroll to position [1258, 0]
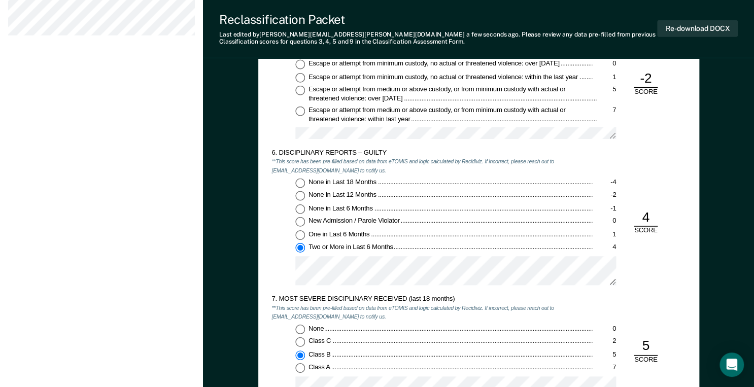
click at [118, 217] on div "[PERSON_NAME] C D Profile How it works Log Out Back DP Annual Reclassification …" at bounding box center [101, 1] width 203 height 2519
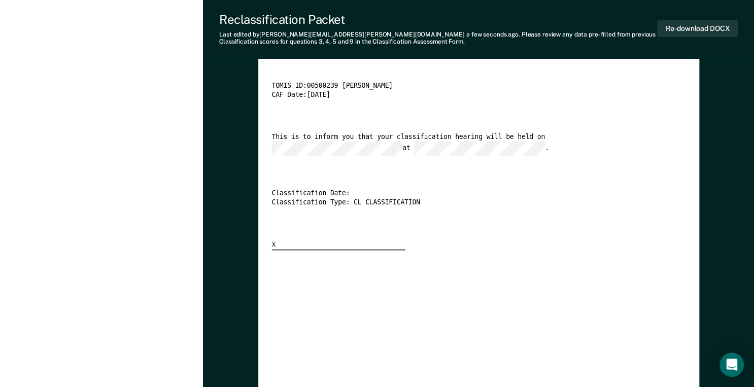
scroll to position [1745, 0]
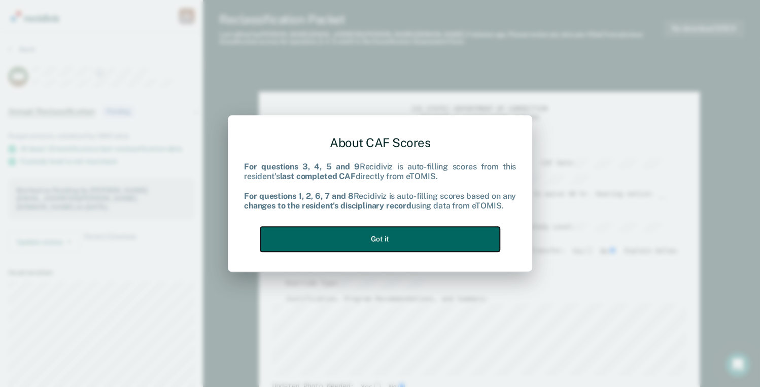
click at [382, 243] on button "Got it" at bounding box center [379, 239] width 239 height 25
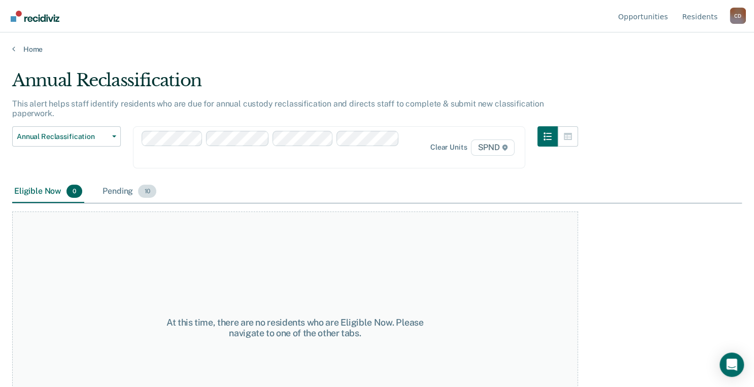
click at [121, 181] on div "Pending 10" at bounding box center [129, 192] width 58 height 22
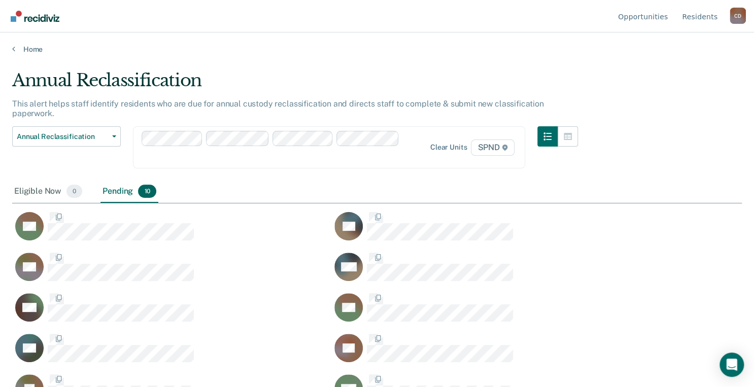
scroll to position [235, 723]
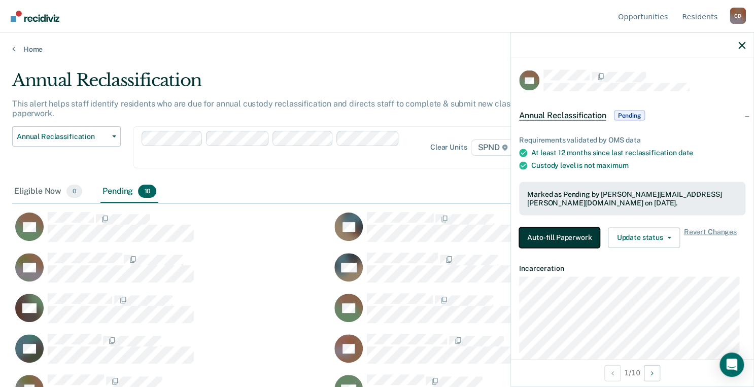
click at [566, 240] on button "Auto-fill Paperwork" at bounding box center [559, 237] width 81 height 20
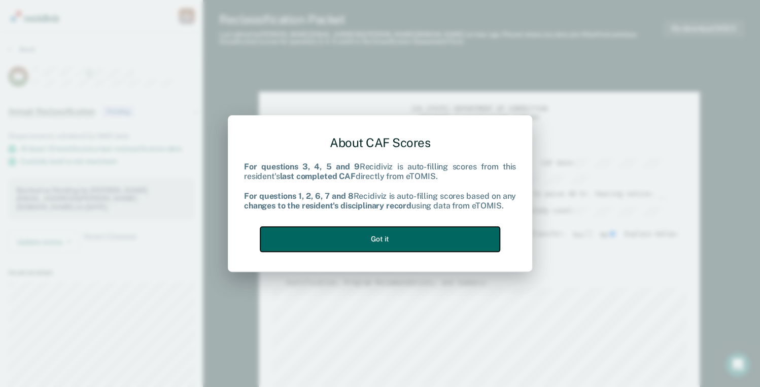
click at [426, 236] on button "Got it" at bounding box center [379, 239] width 239 height 25
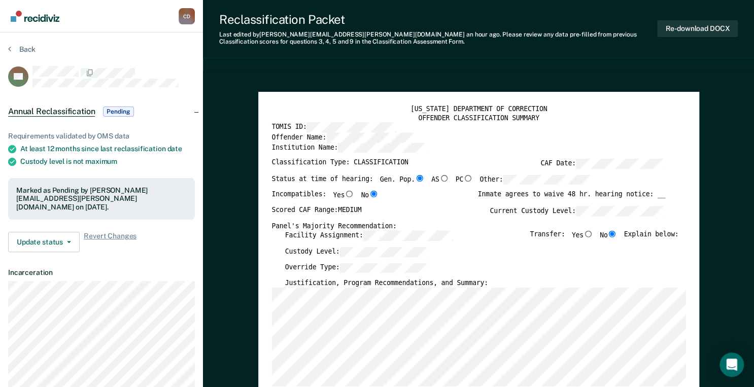
click at [330, 266] on label "Override Type:" at bounding box center [357, 268] width 144 height 10
click at [324, 252] on label "Custody Level:" at bounding box center [357, 252] width 144 height 10
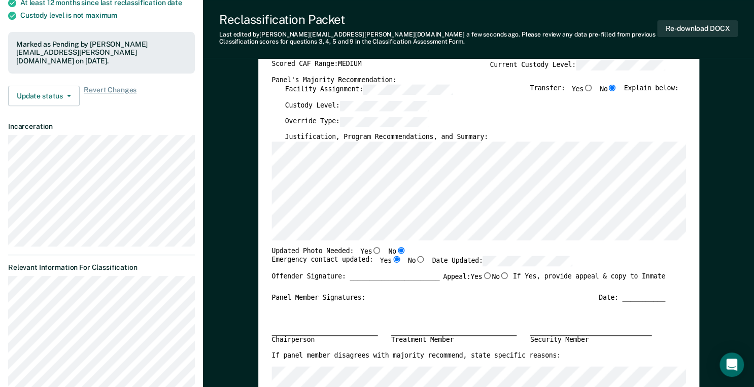
scroll to position [122, 0]
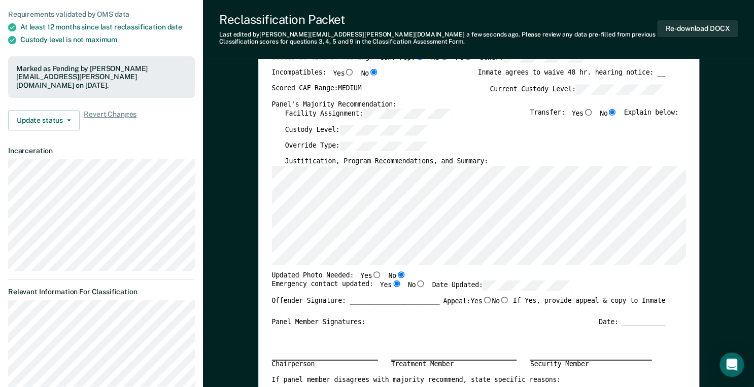
drag, startPoint x: 609, startPoint y: 195, endPoint x: 246, endPoint y: 192, distance: 363.3
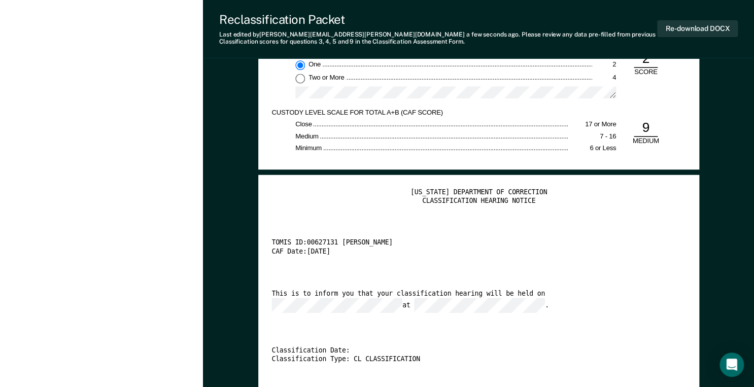
scroll to position [1725, 0]
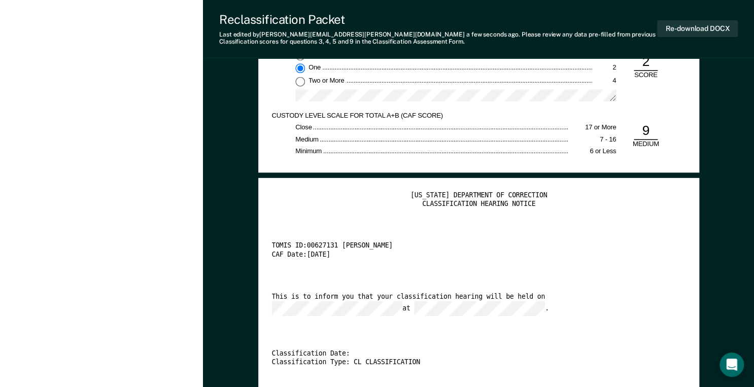
click at [399, 298] on div "This is to inform you that your classification hearing will be held on at ." at bounding box center [468, 304] width 394 height 23
click at [586, 30] on button "Re-download DOCX" at bounding box center [697, 28] width 81 height 17
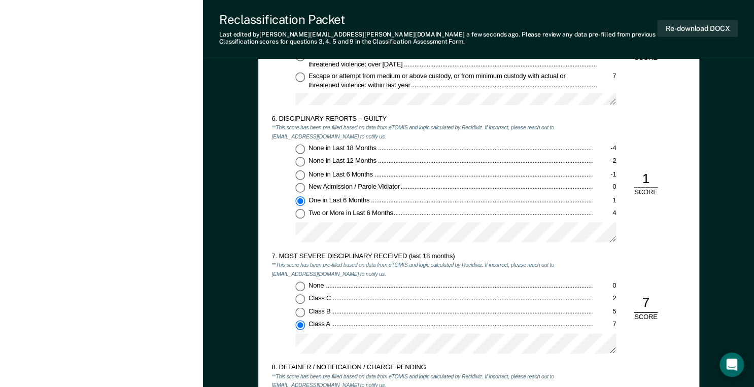
scroll to position [1279, 0]
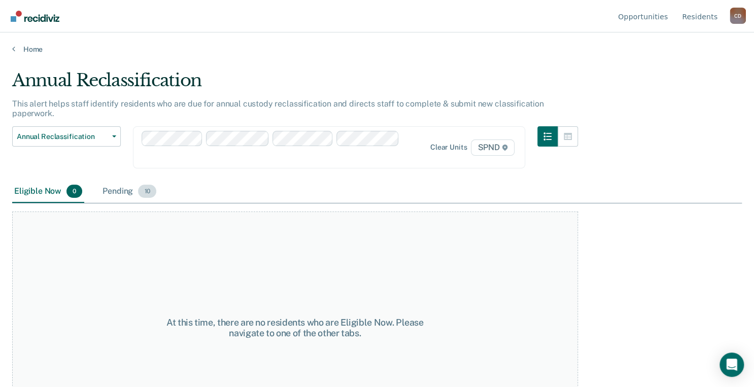
click at [121, 181] on div "Pending 10" at bounding box center [129, 192] width 58 height 22
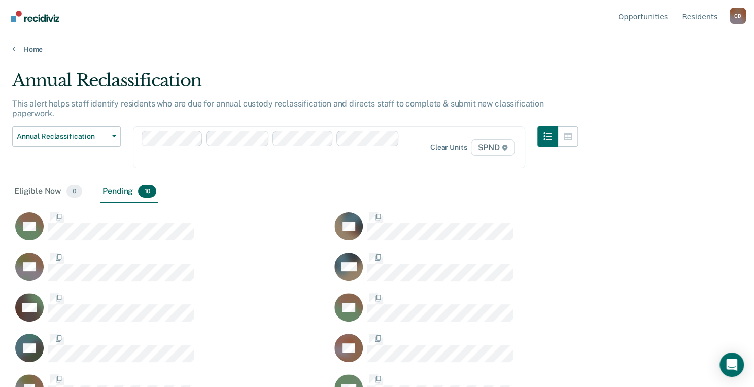
scroll to position [235, 723]
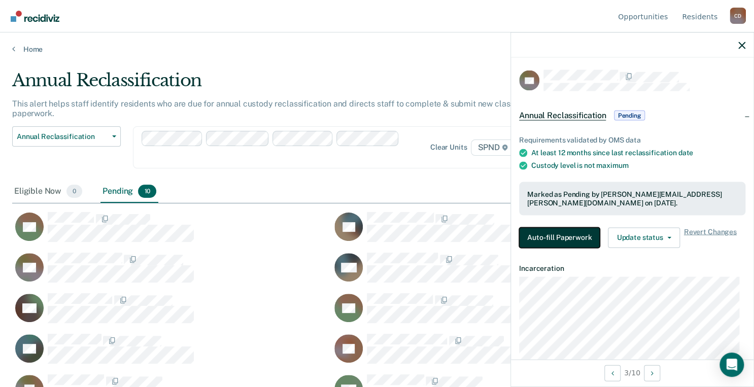
click at [558, 237] on button "Auto-fill Paperwork" at bounding box center [559, 237] width 81 height 20
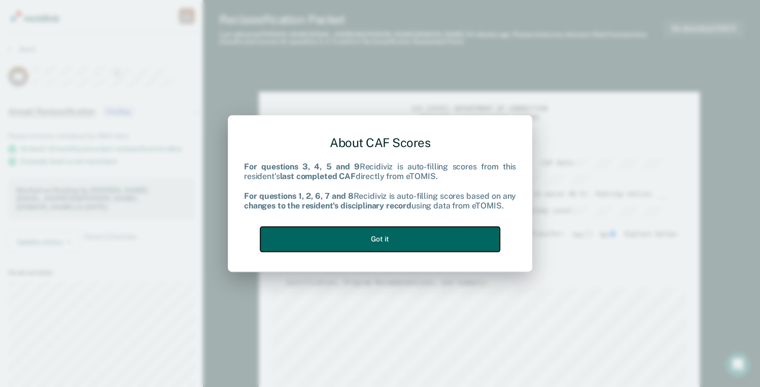
click at [442, 241] on button "Got it" at bounding box center [379, 239] width 239 height 25
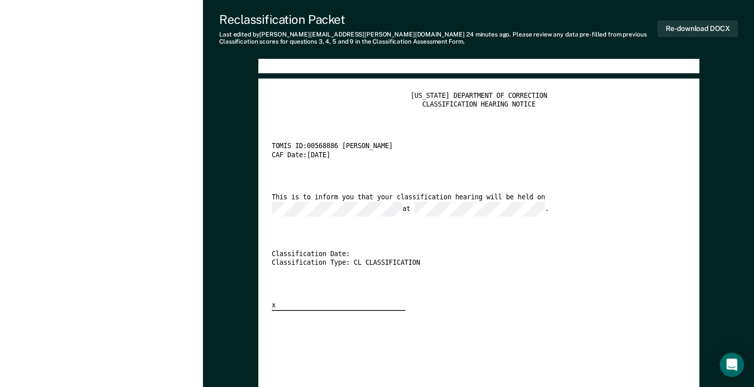
scroll to position [1805, 0]
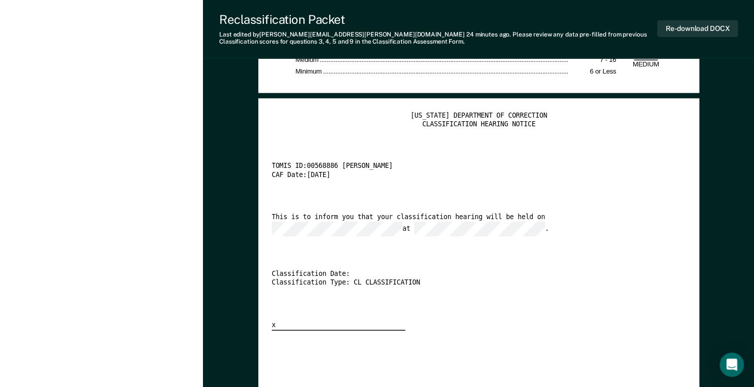
click at [499, 218] on div "This is to inform you that your classification hearing will be held on at ." at bounding box center [468, 224] width 394 height 23
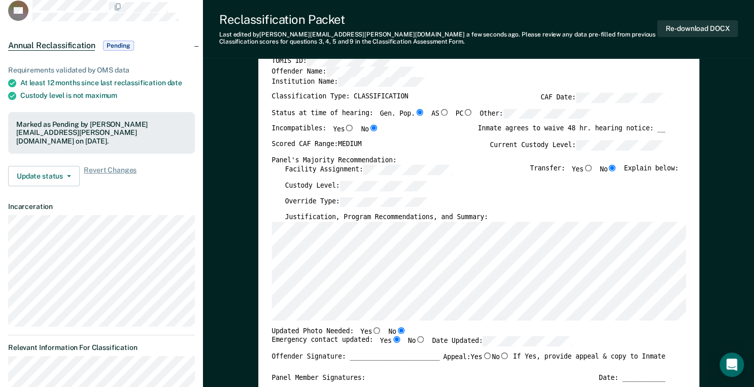
scroll to position [19, 0]
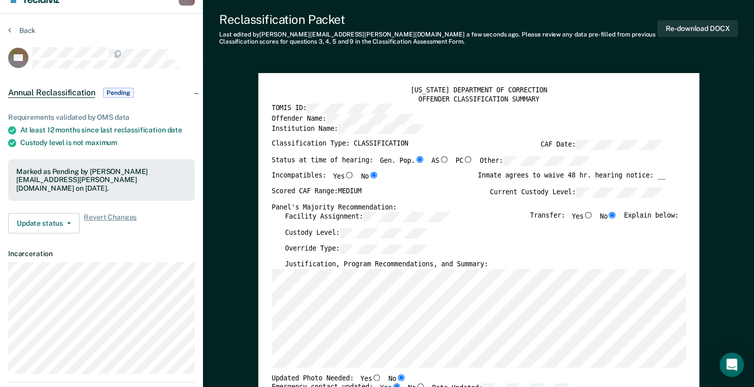
click at [313, 228] on label "Custody Level:" at bounding box center [357, 233] width 144 height 10
click at [586, 30] on button "Re-download DOCX" at bounding box center [697, 28] width 81 height 17
click at [10, 29] on icon at bounding box center [9, 30] width 3 height 8
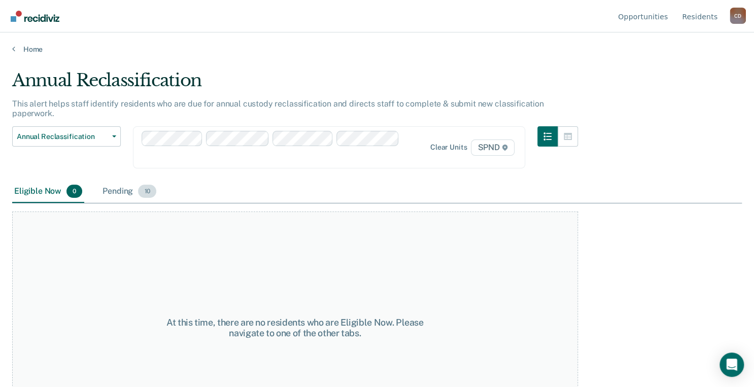
click at [114, 181] on div "Pending 10" at bounding box center [129, 192] width 58 height 22
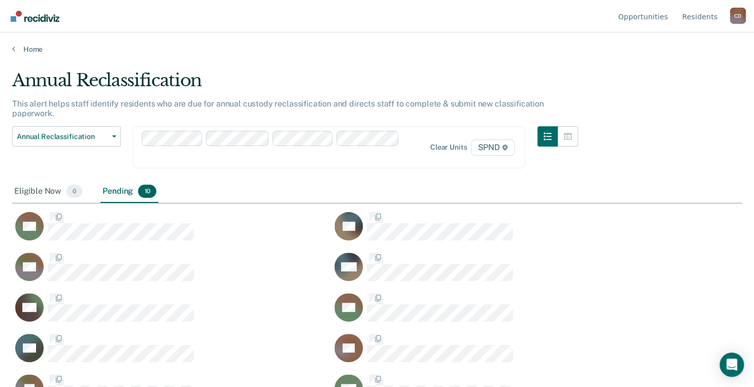
scroll to position [235, 723]
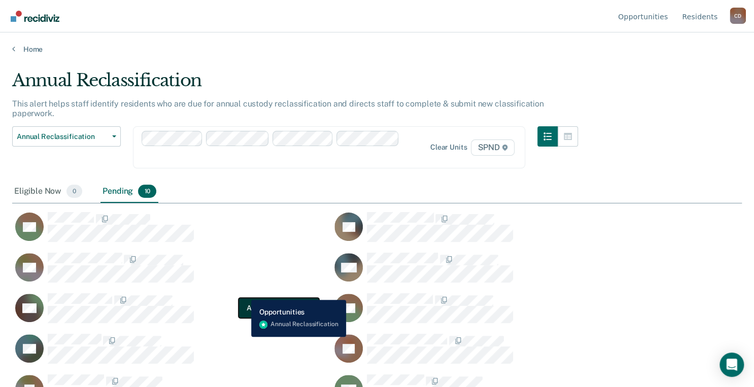
click at [250, 298] on button "Auto-fill Paperwork" at bounding box center [278, 308] width 81 height 20
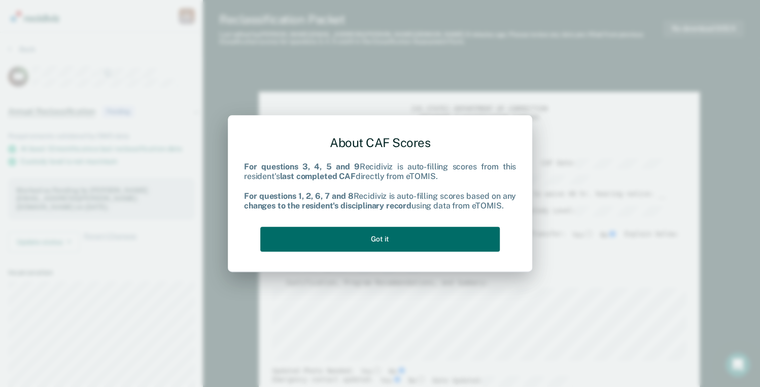
click at [414, 255] on div "About CAF Scores For questions 3, 4, 5 and 9 Recidiviz is auto-filling scores f…" at bounding box center [380, 191] width 272 height 129
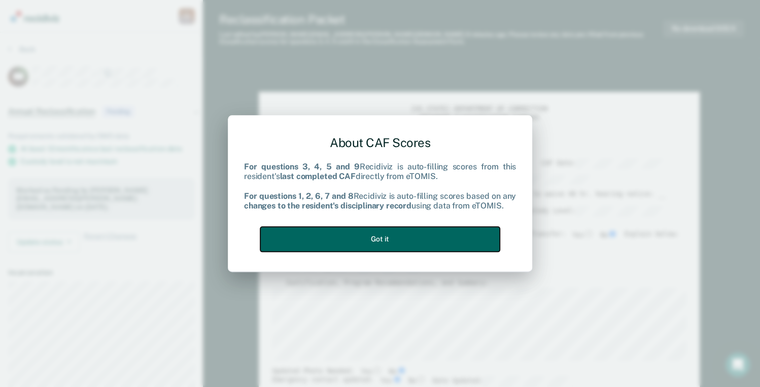
drag, startPoint x: 436, startPoint y: 243, endPoint x: 461, endPoint y: 241, distance: 24.4
click at [437, 241] on button "Got it" at bounding box center [379, 239] width 239 height 25
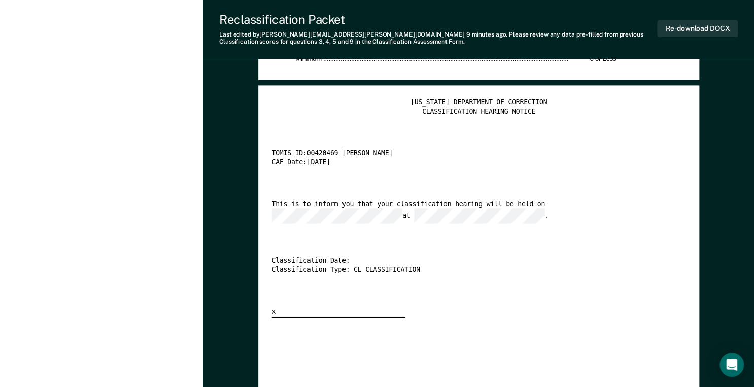
scroll to position [1855, 0]
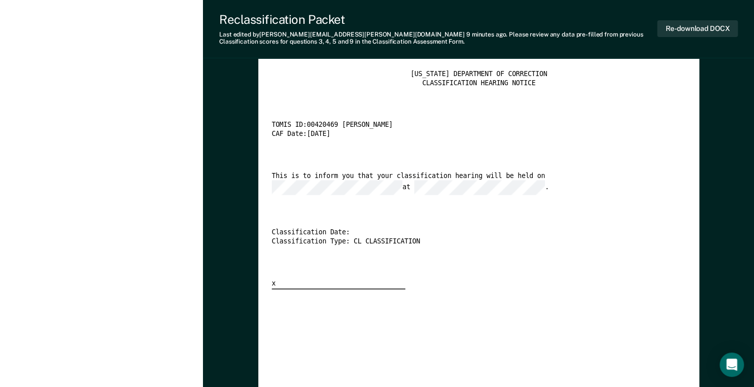
click at [423, 160] on div "[US_STATE] DEPARTMENT OF CORRECTION CLASSIFICATION HEARING NOTICE TOMIS ID: 004…" at bounding box center [478, 180] width 414 height 219
click at [586, 28] on button "Re-download DOCX" at bounding box center [697, 28] width 81 height 17
click at [467, 170] on div "[US_STATE] DEPARTMENT OF CORRECTION CLASSIFICATION HEARING NOTICE TOMIS ID: 004…" at bounding box center [478, 180] width 414 height 219
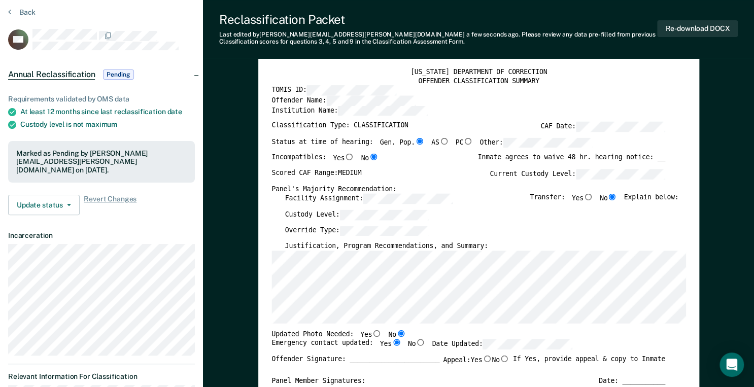
scroll to position [0, 0]
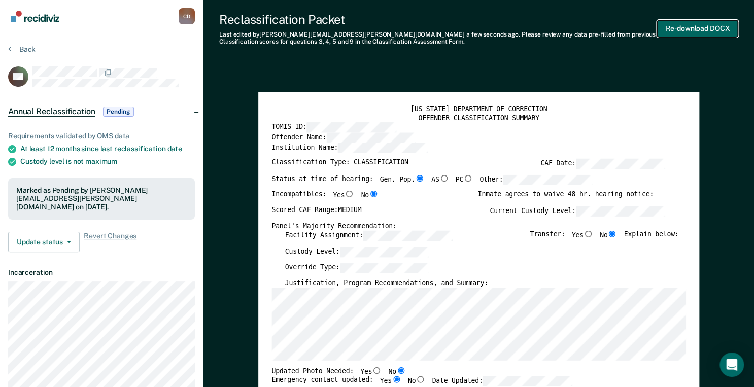
click at [586, 32] on button "Re-download DOCX" at bounding box center [697, 28] width 81 height 17
click at [8, 47] on icon at bounding box center [9, 49] width 3 height 8
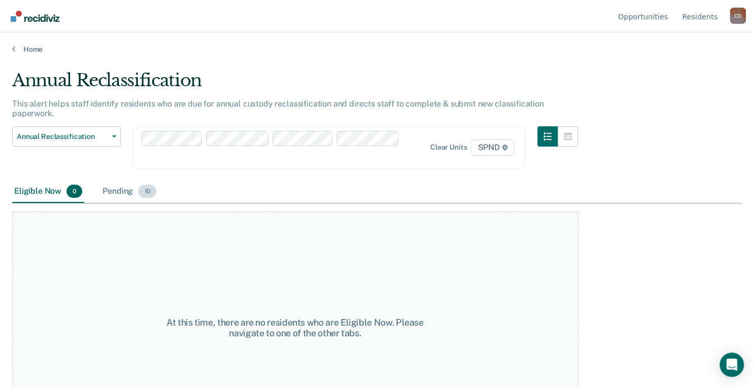
click at [128, 181] on div "Pending 10" at bounding box center [129, 192] width 58 height 22
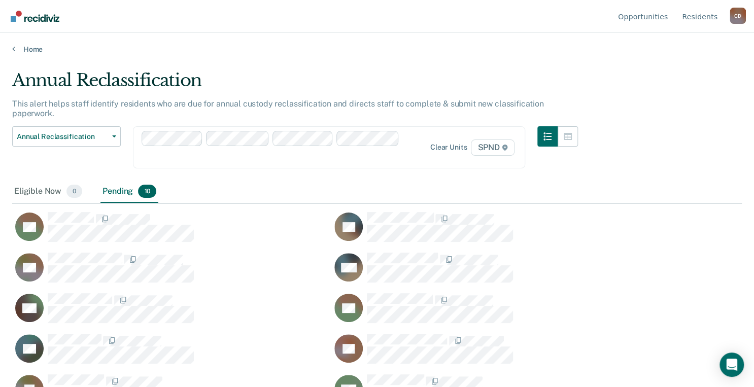
scroll to position [9, 0]
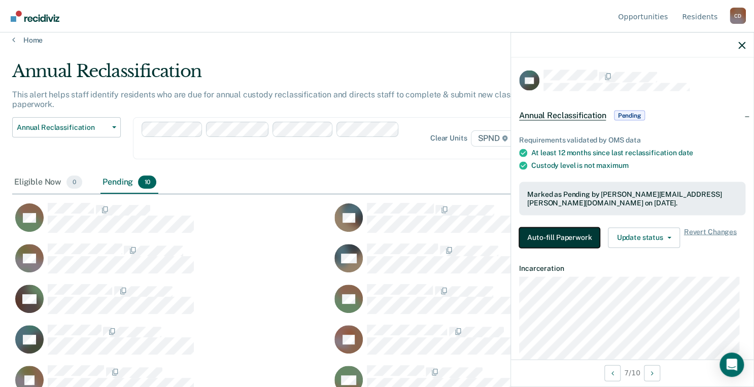
click at [565, 234] on button "Auto-fill Paperwork" at bounding box center [559, 237] width 81 height 20
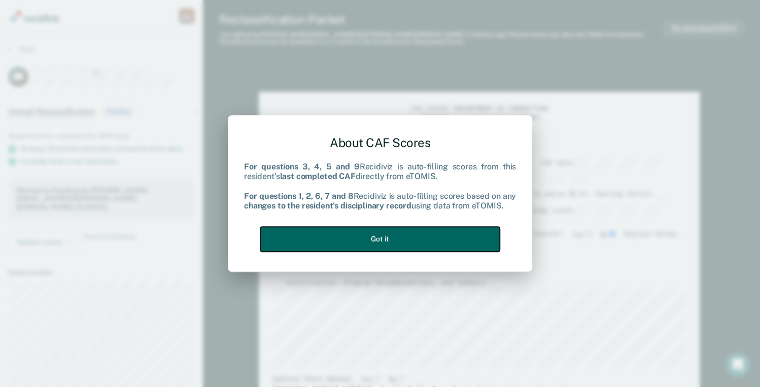
drag, startPoint x: 424, startPoint y: 248, endPoint x: 526, endPoint y: 239, distance: 102.3
click at [424, 247] on button "Got it" at bounding box center [379, 239] width 239 height 25
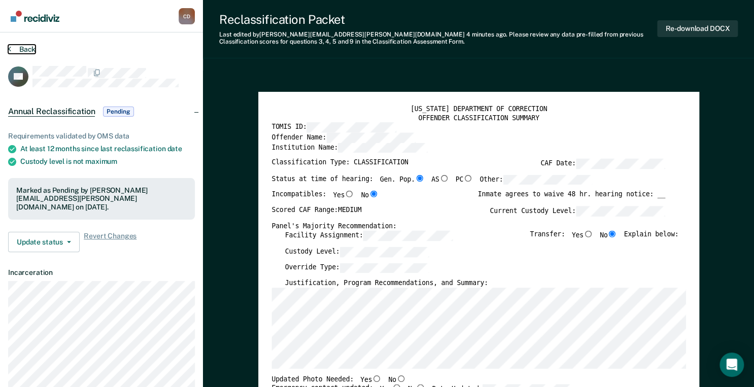
click at [15, 47] on button "Back" at bounding box center [21, 49] width 27 height 9
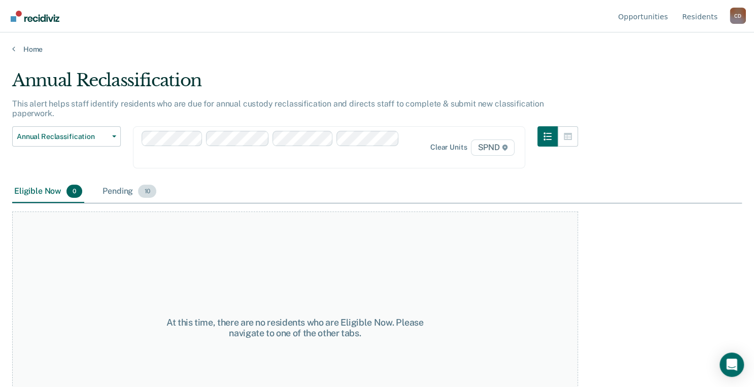
click at [120, 181] on div "Pending 10" at bounding box center [129, 192] width 58 height 22
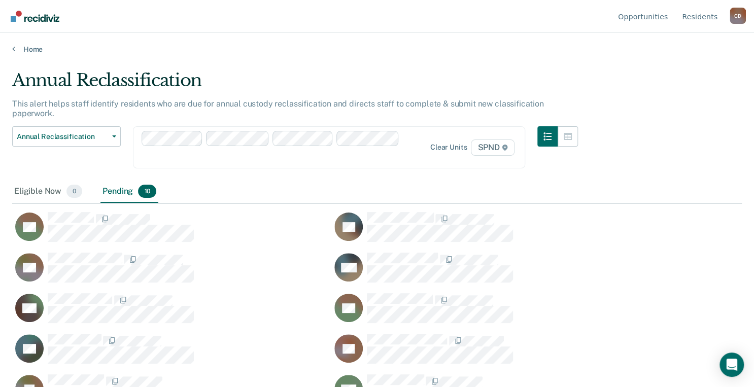
scroll to position [235, 723]
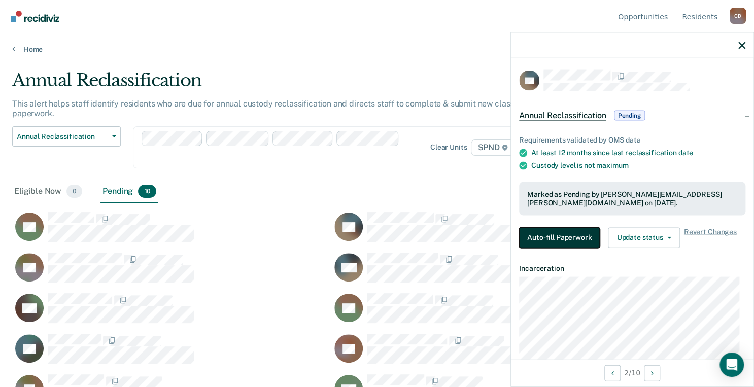
click at [560, 241] on button "Auto-fill Paperwork" at bounding box center [559, 237] width 81 height 20
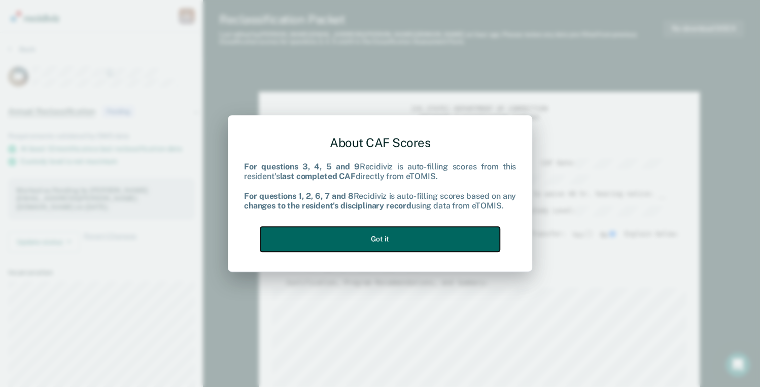
click at [394, 235] on button "Got it" at bounding box center [379, 239] width 239 height 25
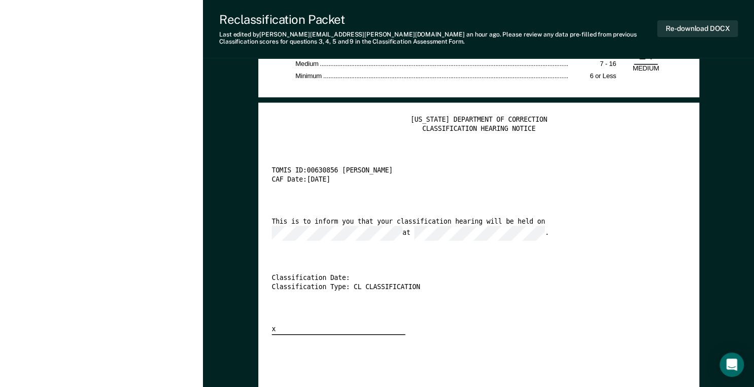
scroll to position [1806, 0]
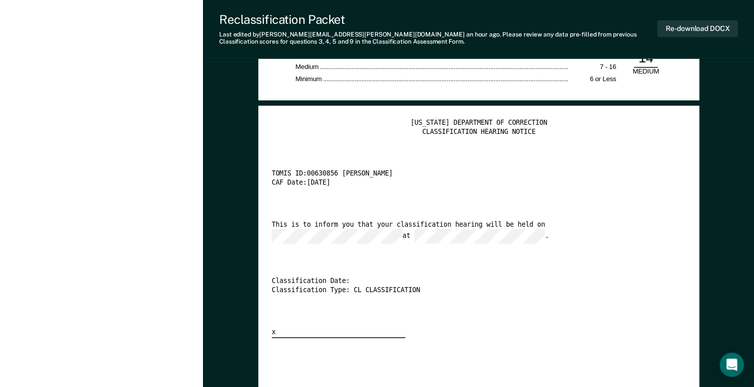
click at [586, 32] on button "Re-download DOCX" at bounding box center [697, 28] width 81 height 17
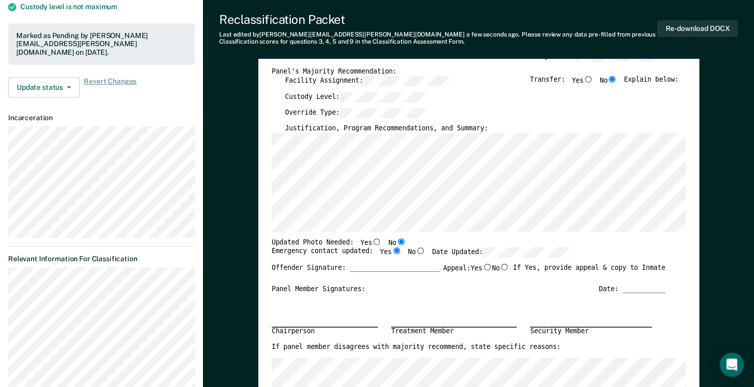
scroll to position [142, 0]
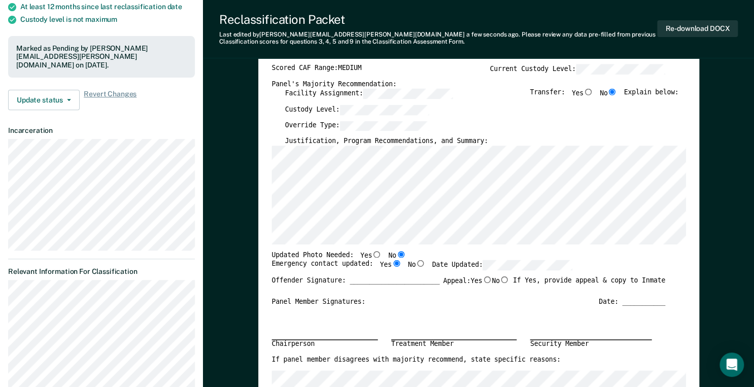
drag, startPoint x: 237, startPoint y: 134, endPoint x: 246, endPoint y: 134, distance: 8.1
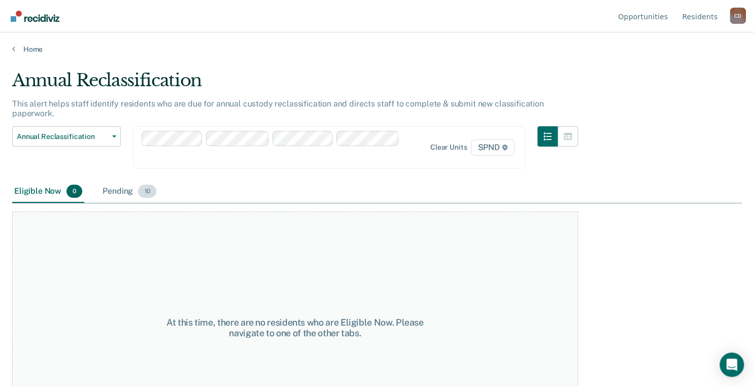
click at [128, 181] on div "Pending 10" at bounding box center [129, 192] width 58 height 22
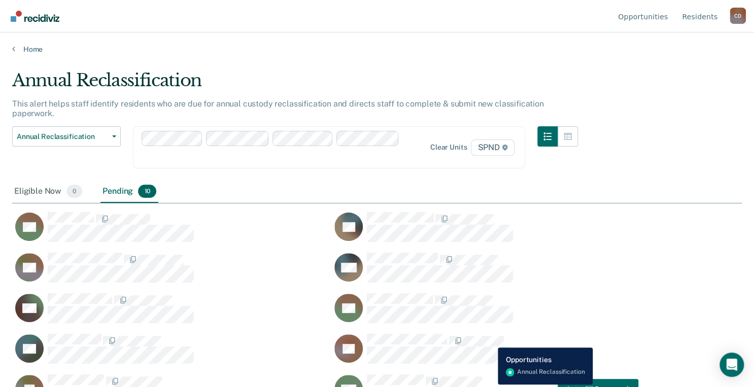
scroll to position [9, 0]
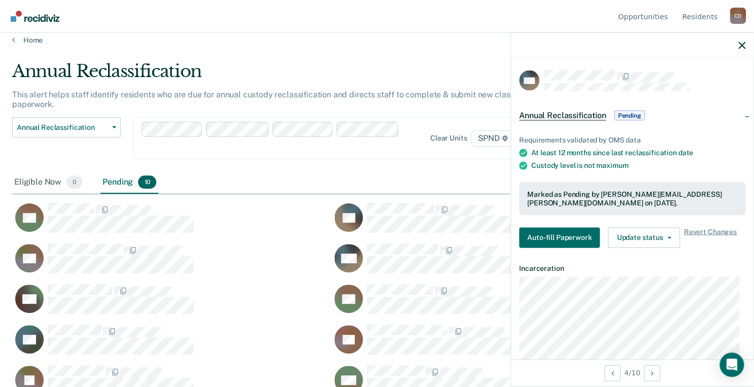
click at [531, 224] on div "Requirements validated by OMS data At least 12 months since last reclassificati…" at bounding box center [632, 188] width 243 height 136
click at [531, 233] on button "Auto-fill Paperwork" at bounding box center [559, 237] width 81 height 20
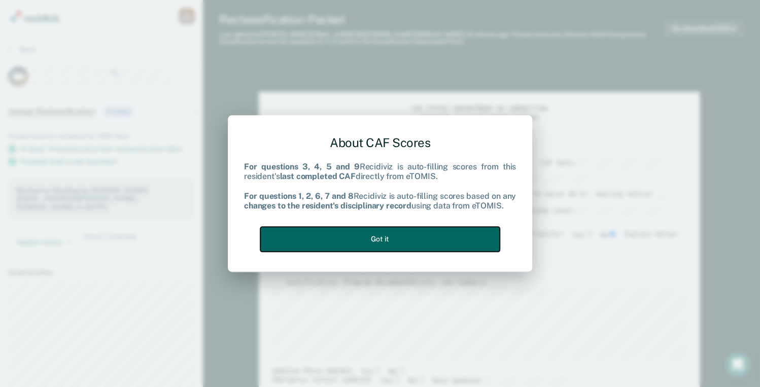
click at [401, 239] on button "Got it" at bounding box center [379, 239] width 239 height 25
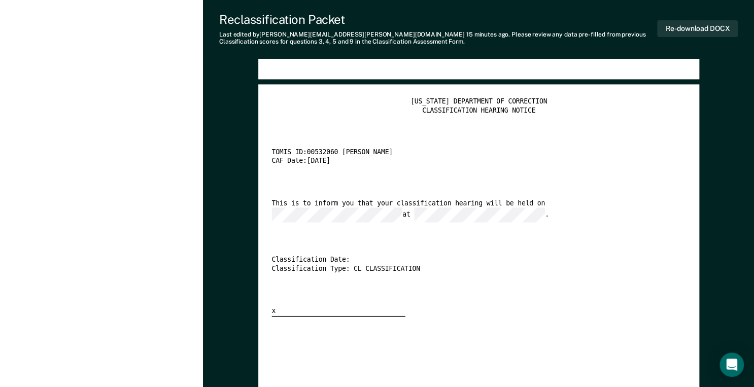
scroll to position [1755, 0]
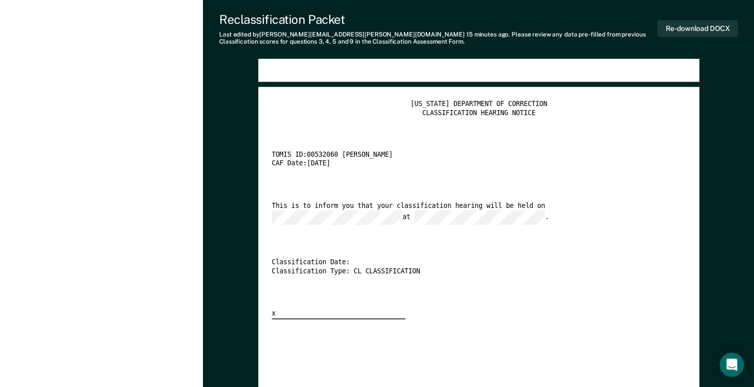
click at [448, 206] on div "This is to inform you that your classification hearing will be held on at ." at bounding box center [468, 212] width 394 height 23
click at [586, 31] on button "Re-download DOCX" at bounding box center [697, 28] width 81 height 17
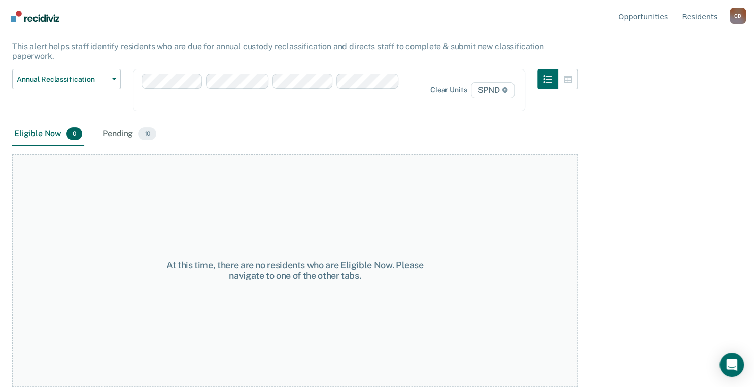
scroll to position [9, 0]
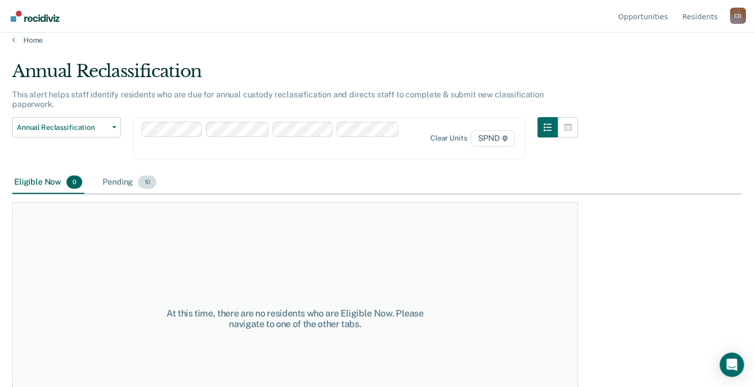
click at [120, 171] on div "Pending 10" at bounding box center [129, 182] width 58 height 22
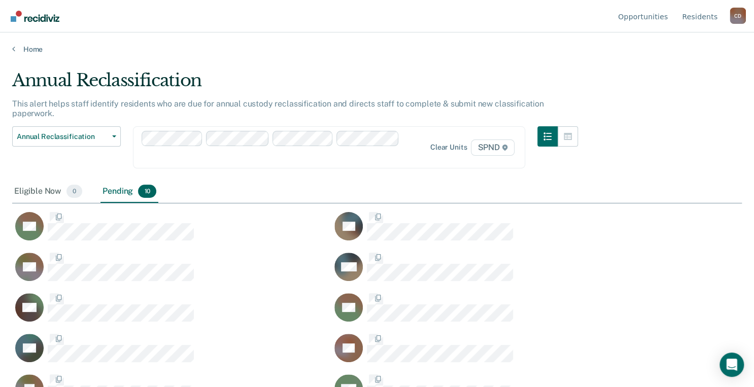
scroll to position [235, 723]
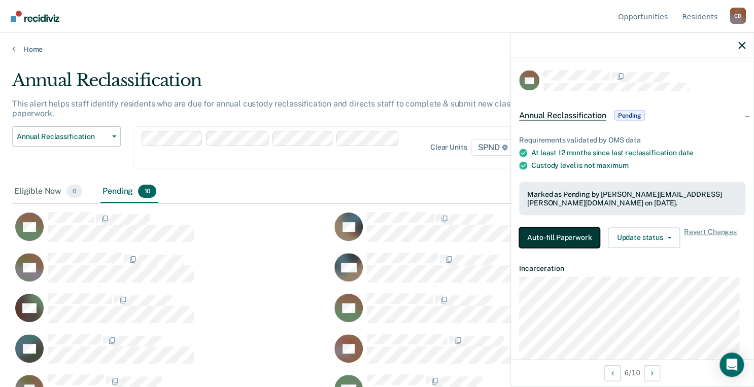
click at [532, 237] on button "Auto-fill Paperwork" at bounding box center [559, 237] width 81 height 20
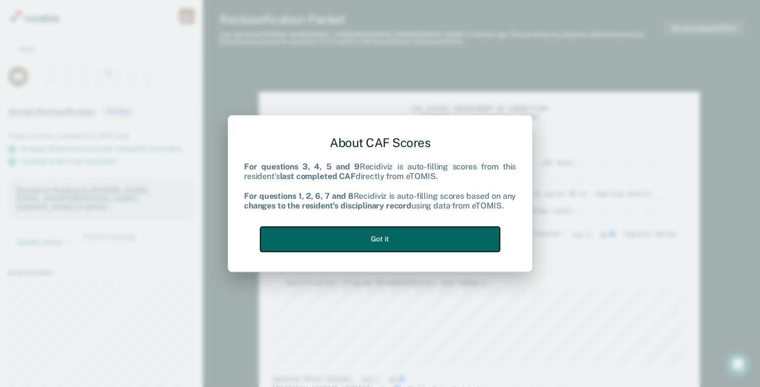
click at [381, 245] on button "Got it" at bounding box center [379, 239] width 239 height 25
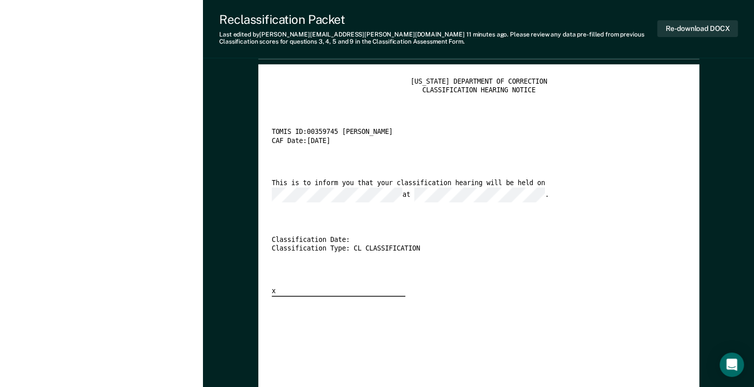
scroll to position [1844, 0]
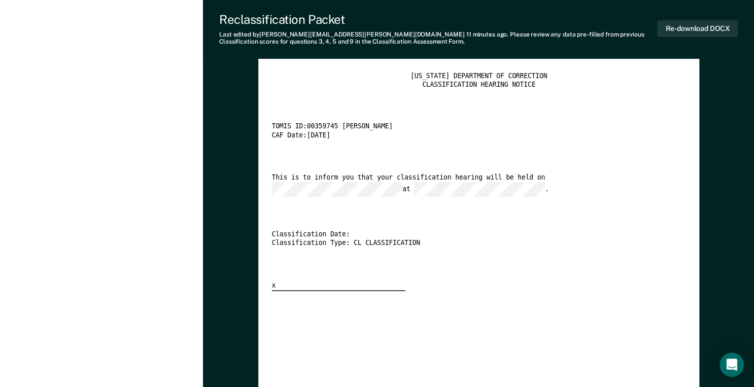
click at [422, 179] on div "This is to inform you that your classification hearing will be held on at ." at bounding box center [468, 185] width 394 height 23
click at [586, 28] on button "Re-download DOCX" at bounding box center [697, 28] width 81 height 17
type textarea "x"
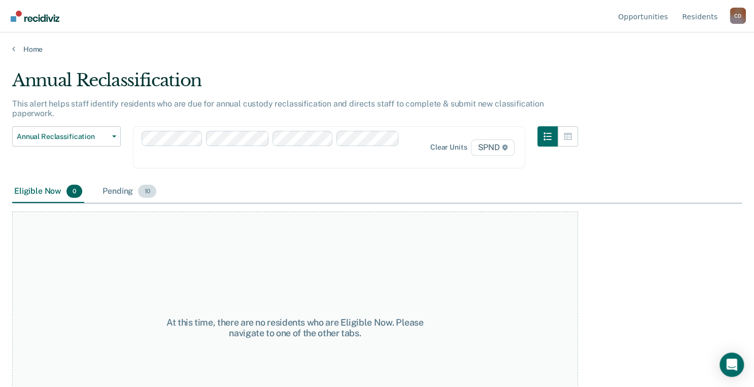
click at [120, 181] on div "Pending 10" at bounding box center [129, 192] width 58 height 22
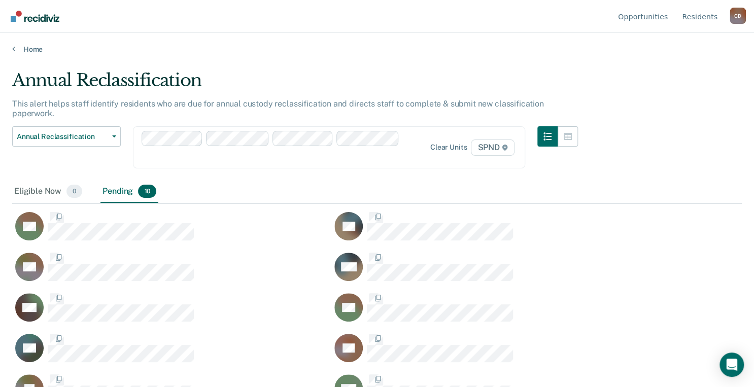
scroll to position [235, 723]
